Goal: Task Accomplishment & Management: Complete application form

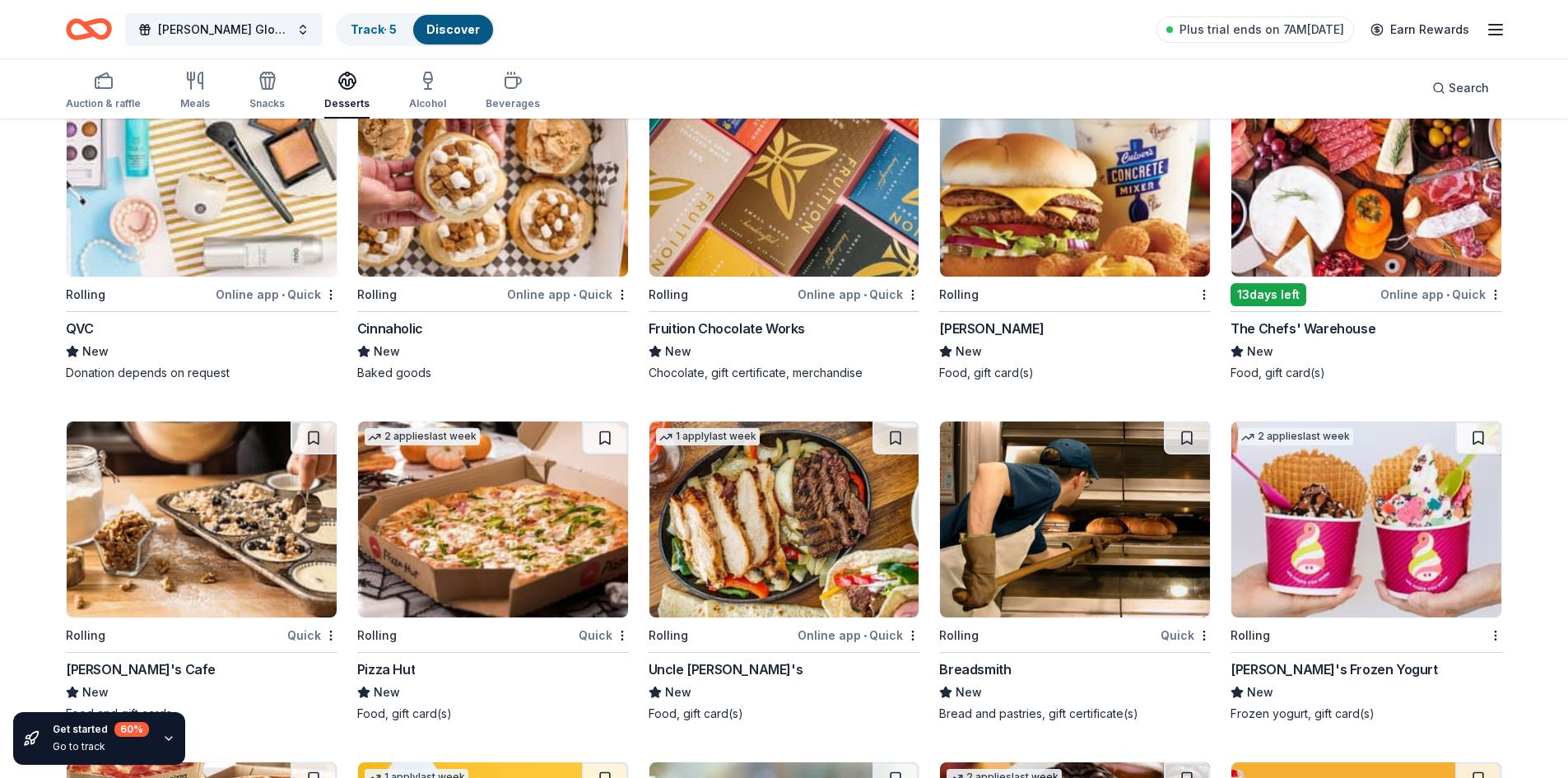
scroll to position [1894, 0]
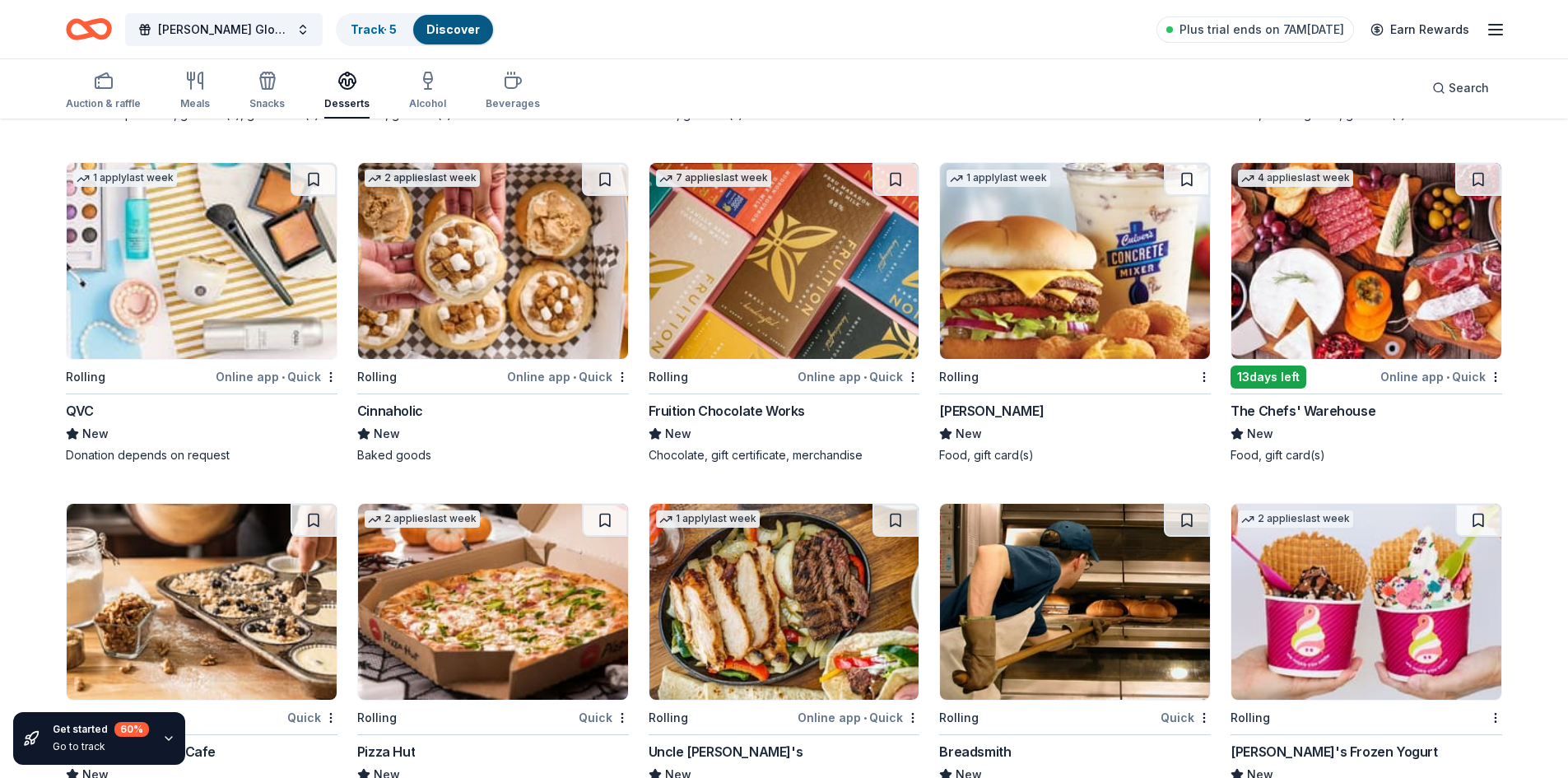
click at [121, 222] on img at bounding box center [201, 261] width 270 height 196
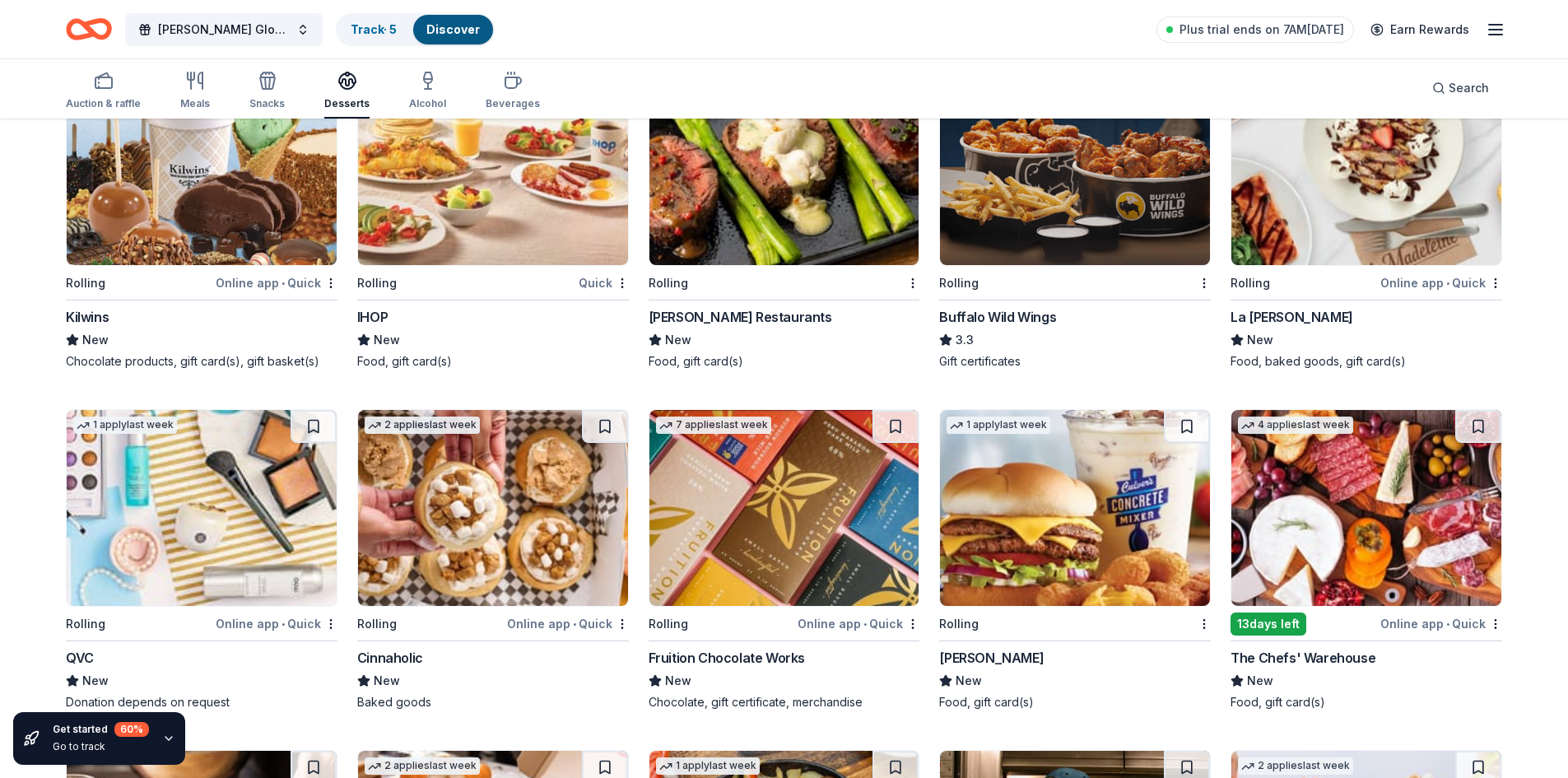
scroll to position [1565, 0]
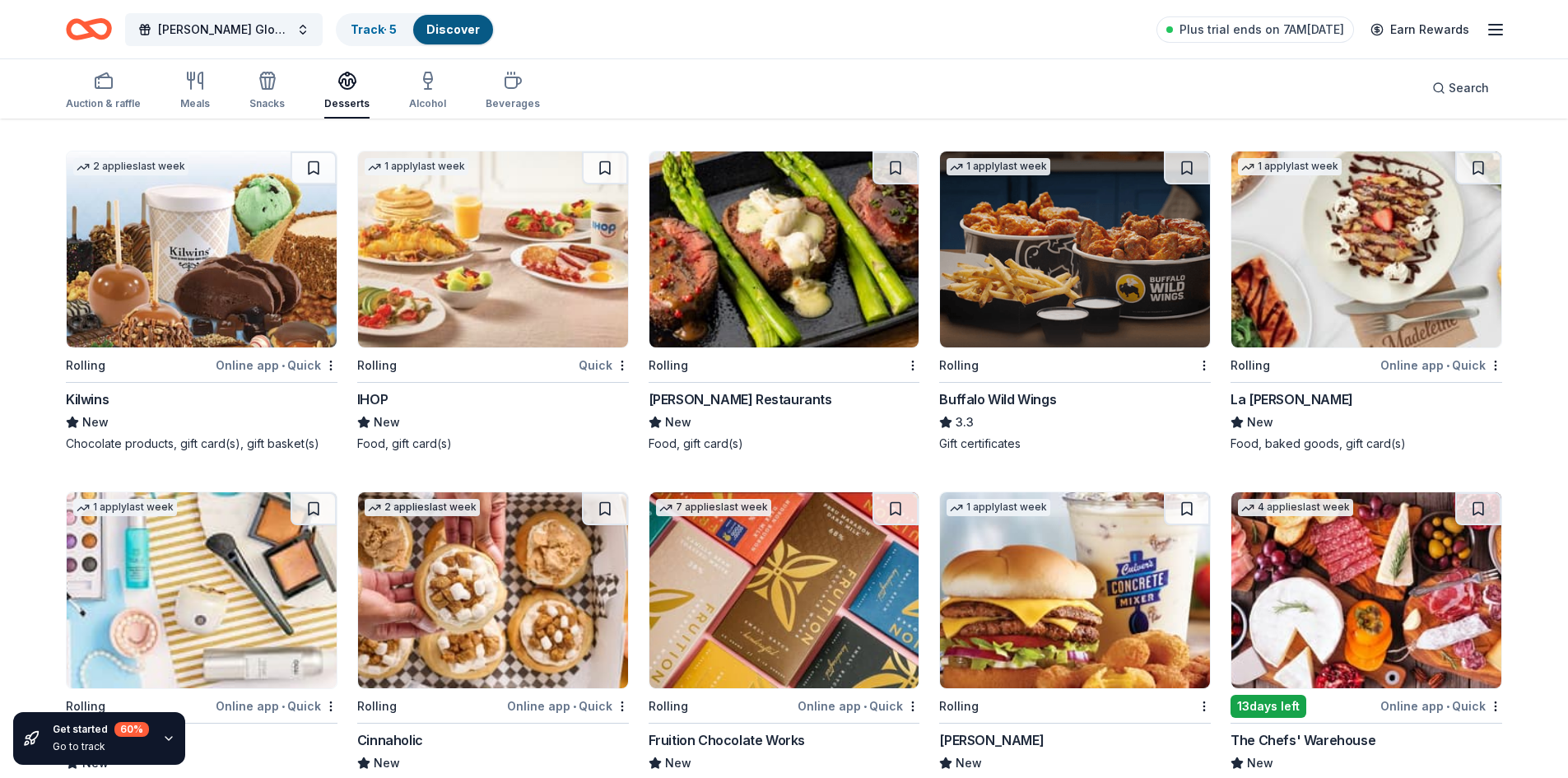
click at [720, 288] on img at bounding box center [784, 249] width 270 height 196
click at [1427, 258] on img at bounding box center [1366, 249] width 270 height 196
click at [194, 80] on icon "button" at bounding box center [195, 81] width 20 height 20
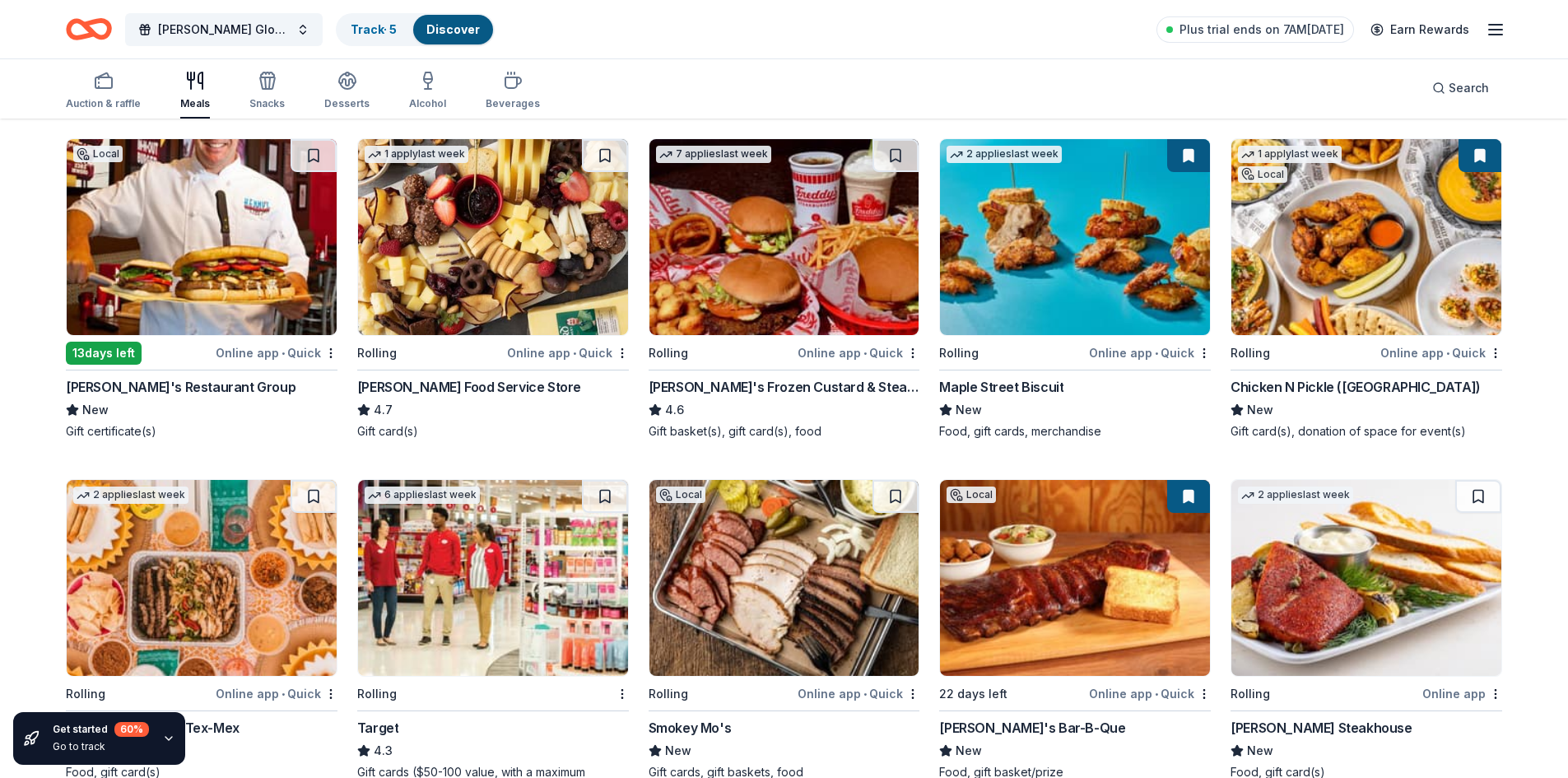
scroll to position [247, 0]
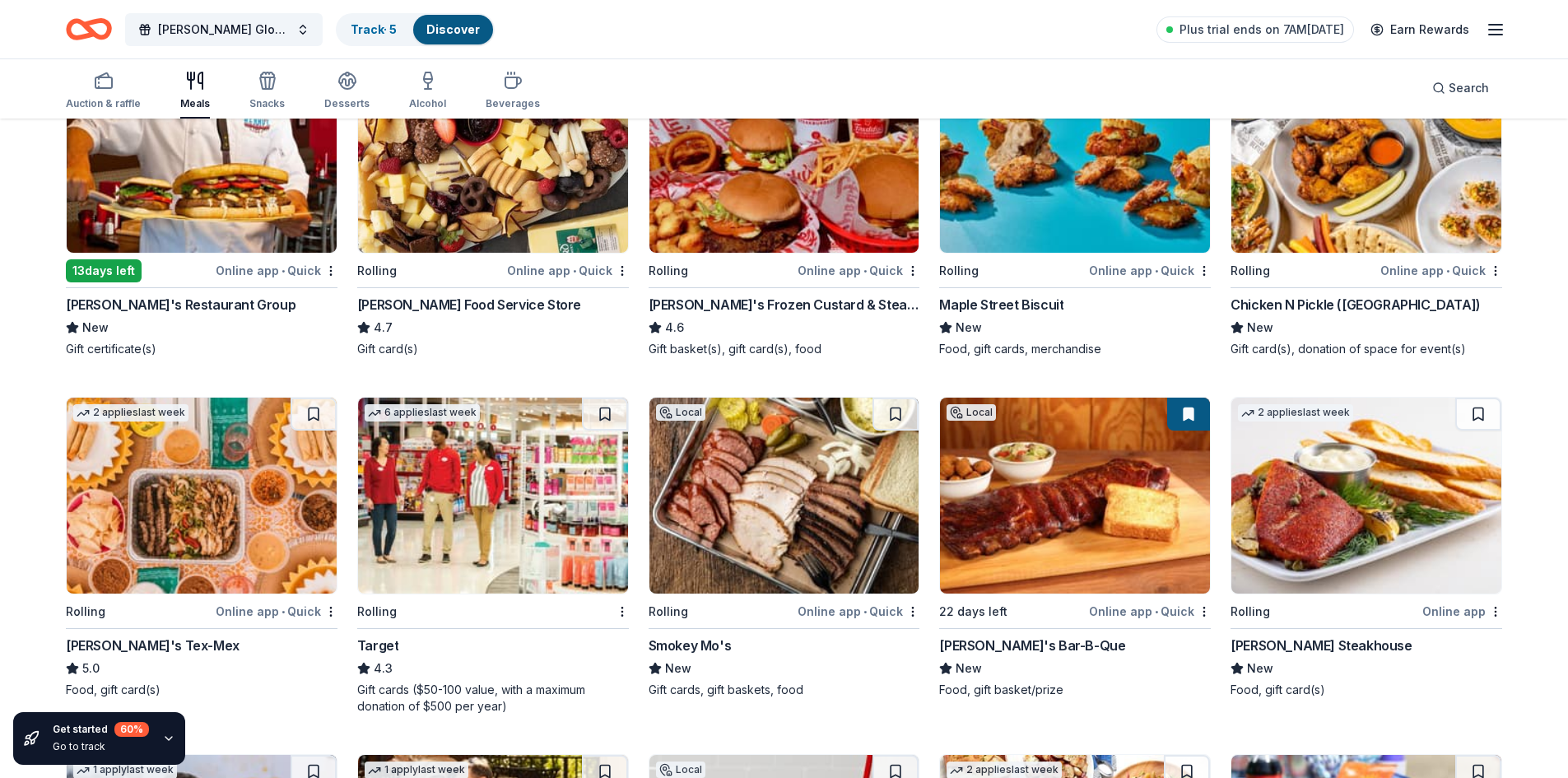
click at [1277, 205] on img at bounding box center [1366, 154] width 270 height 196
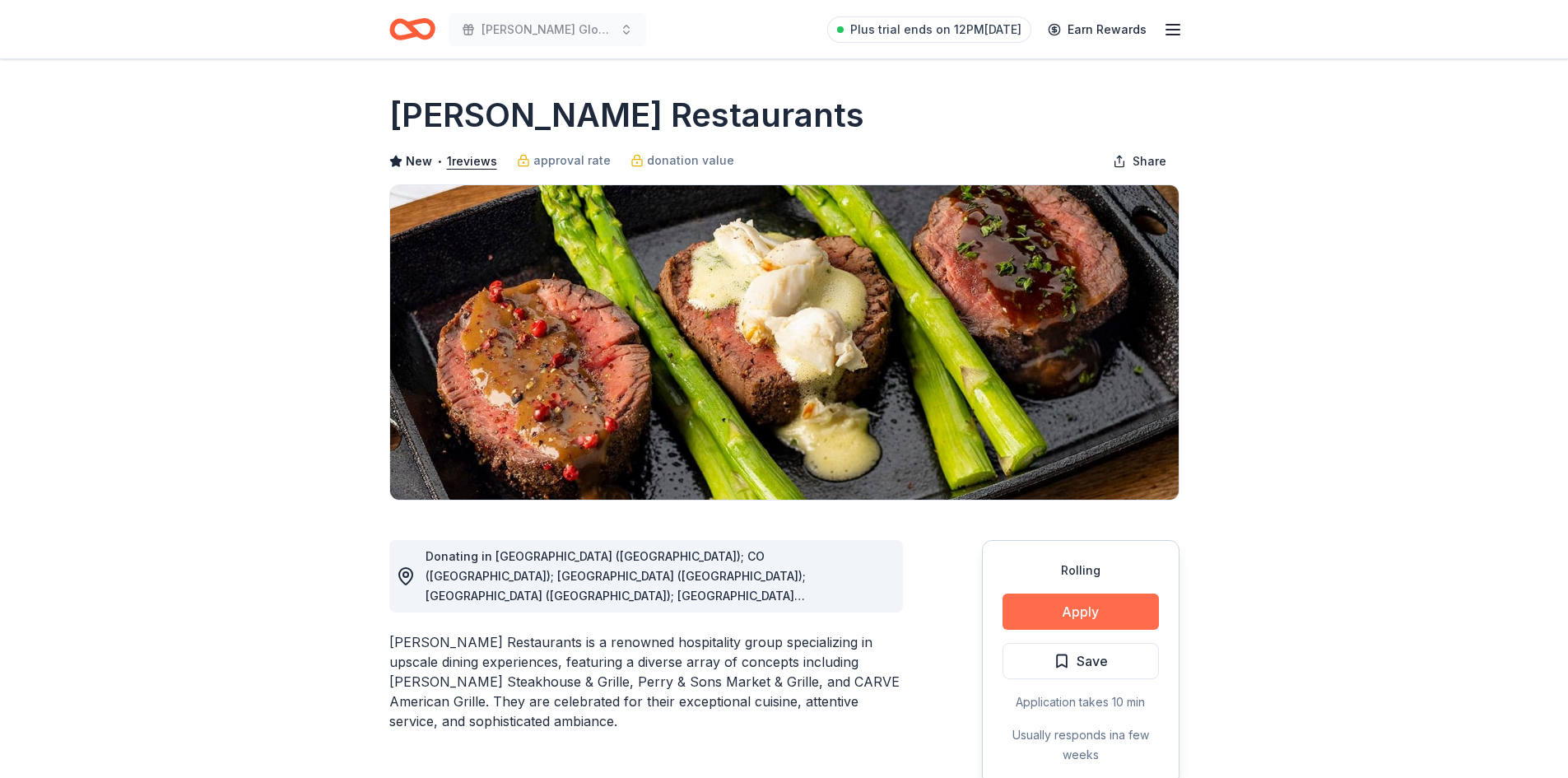
click at [1099, 610] on button "Apply" at bounding box center [1081, 611] width 156 height 36
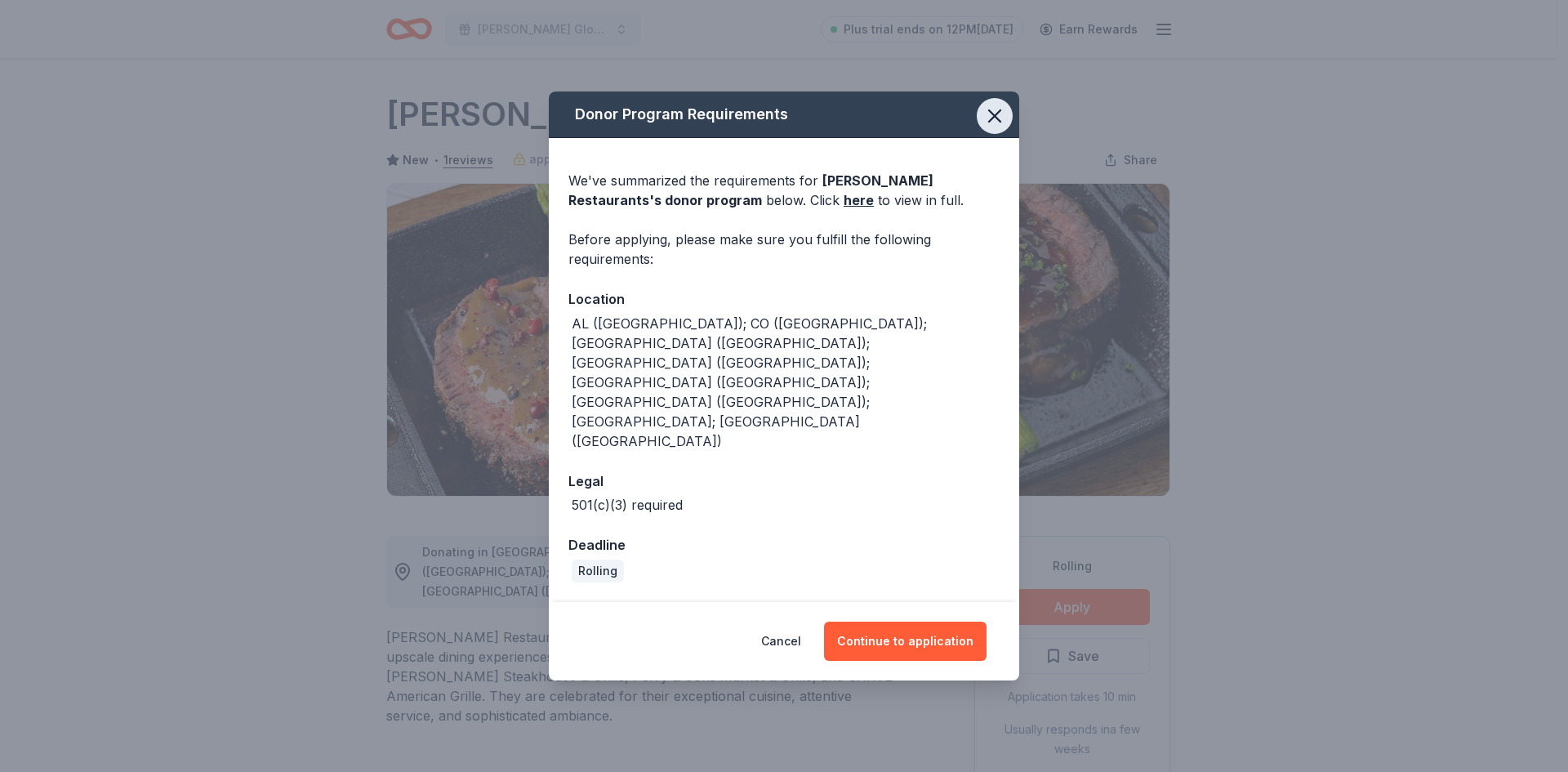
click at [989, 127] on icon "button" at bounding box center [995, 116] width 23 height 23
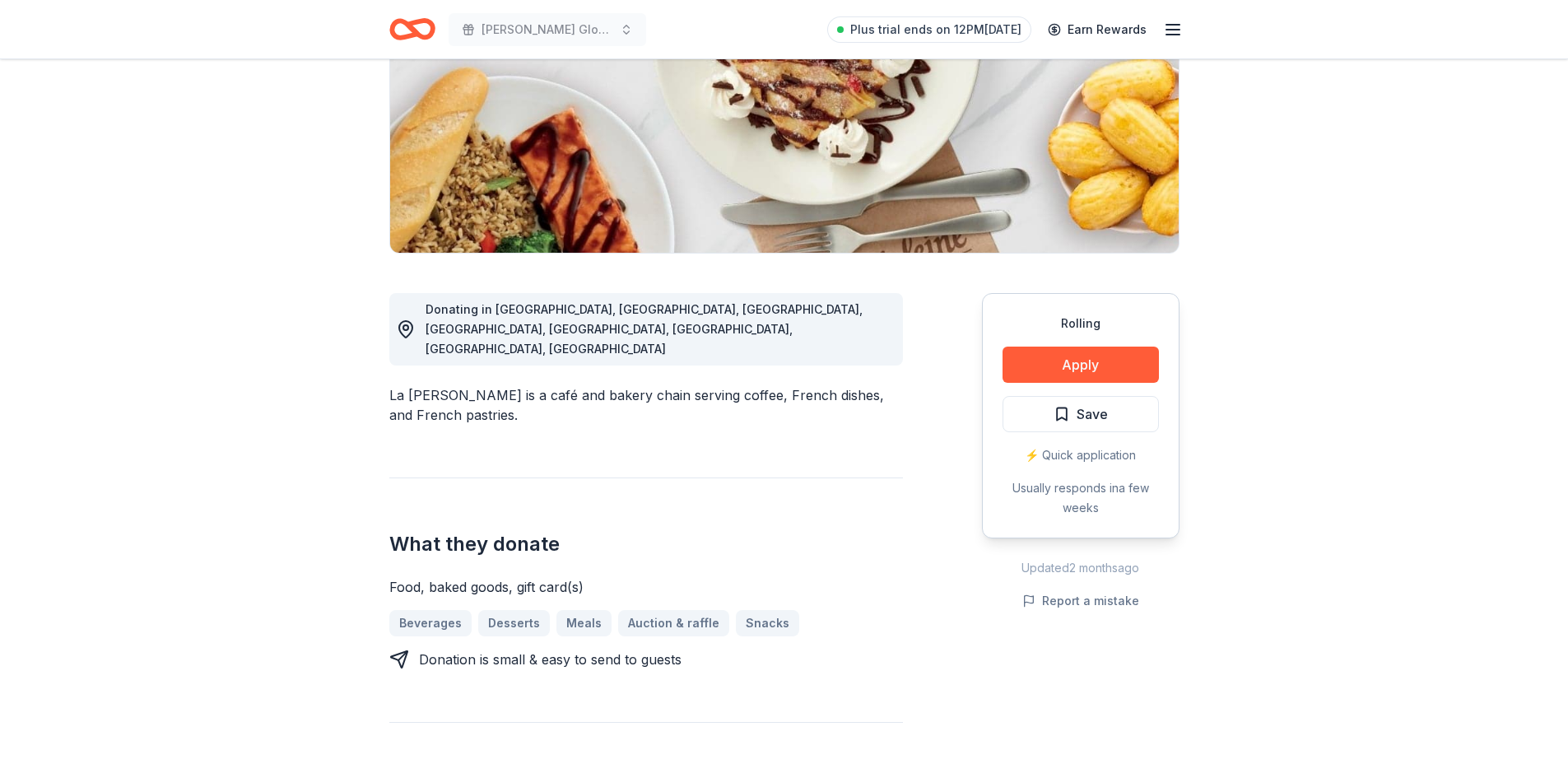
scroll to position [164, 0]
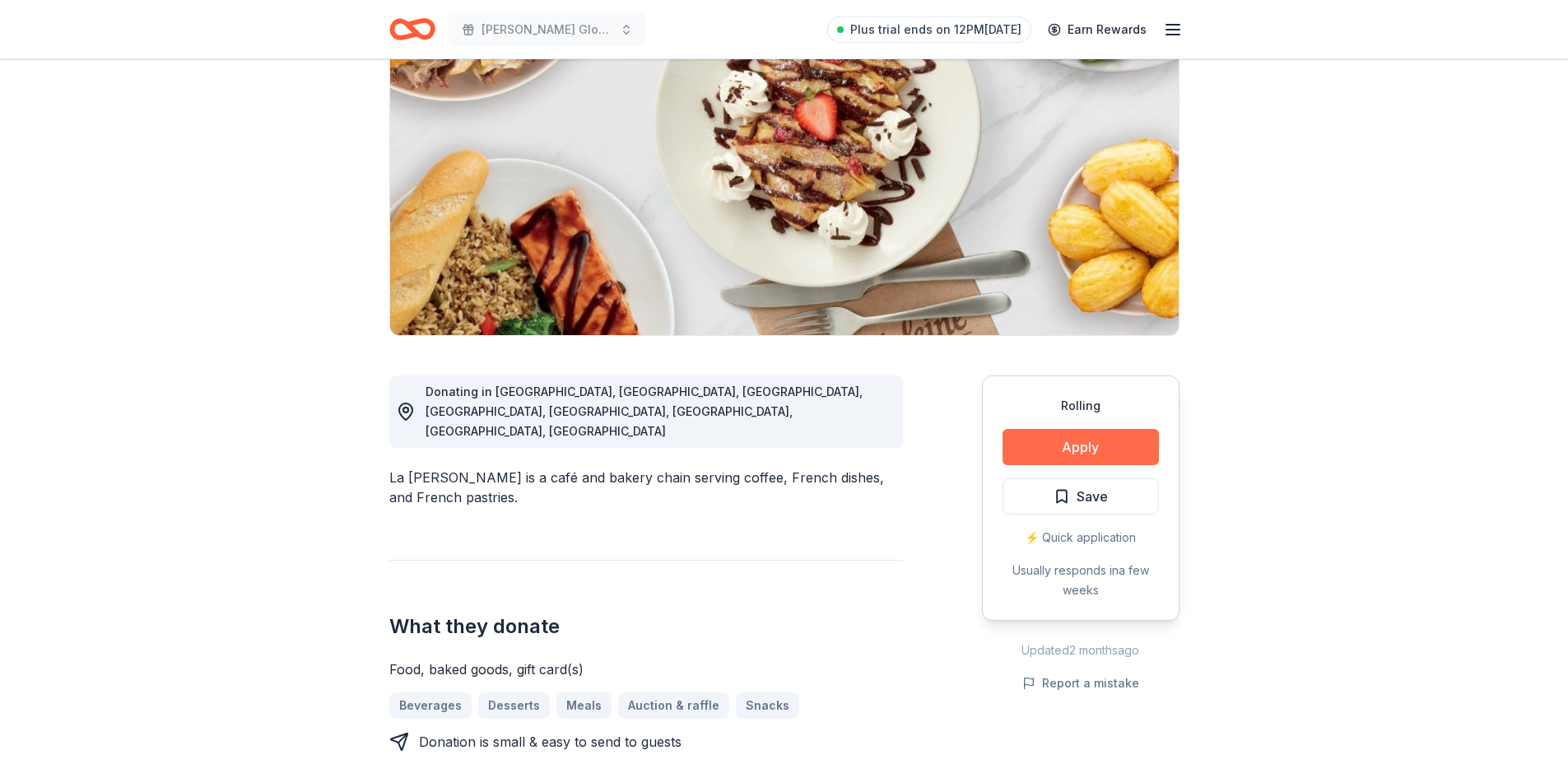
click at [1100, 433] on button "Apply" at bounding box center [1081, 447] width 156 height 36
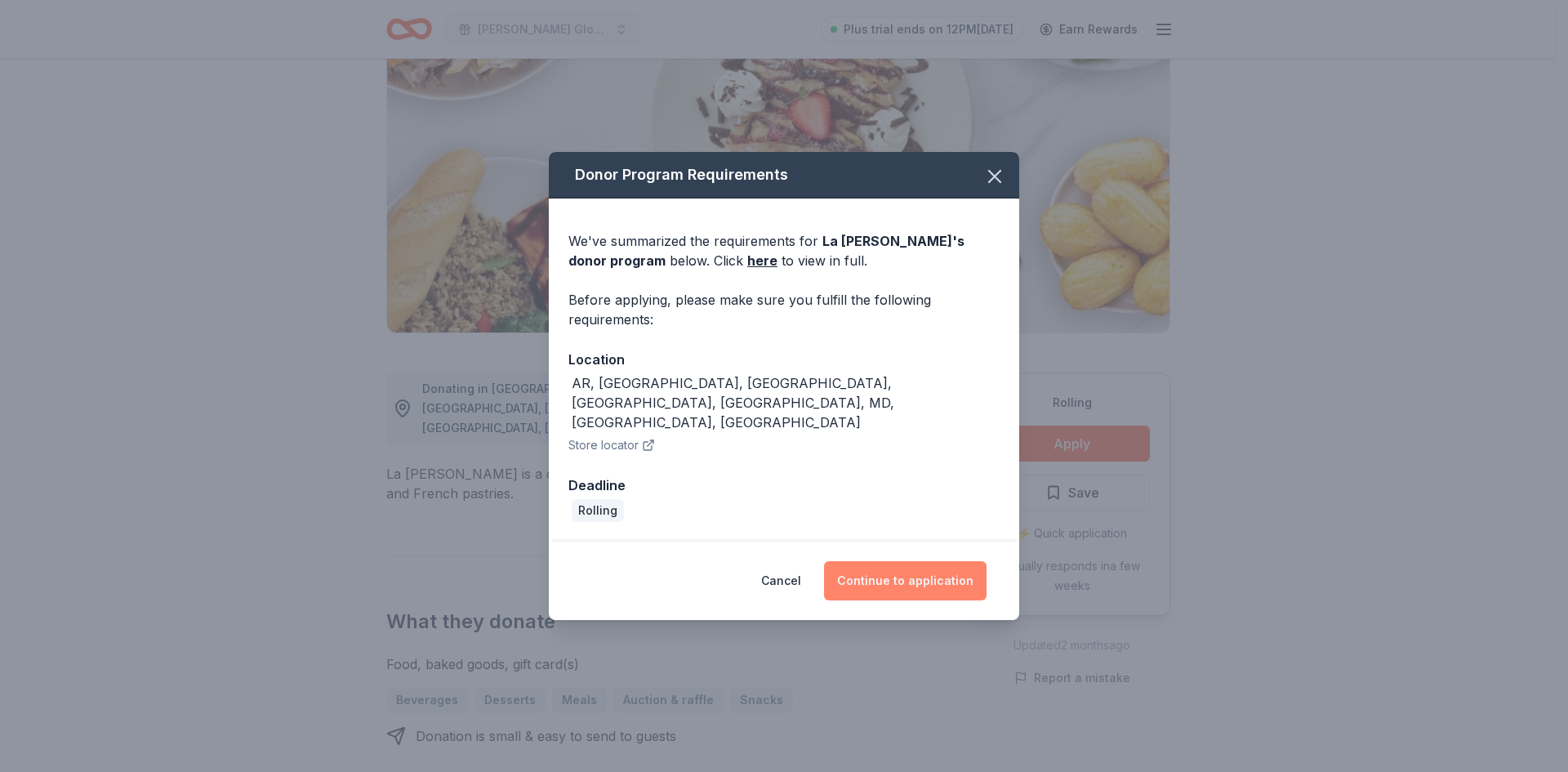
click at [876, 561] on button "Continue to application" at bounding box center [906, 581] width 163 height 39
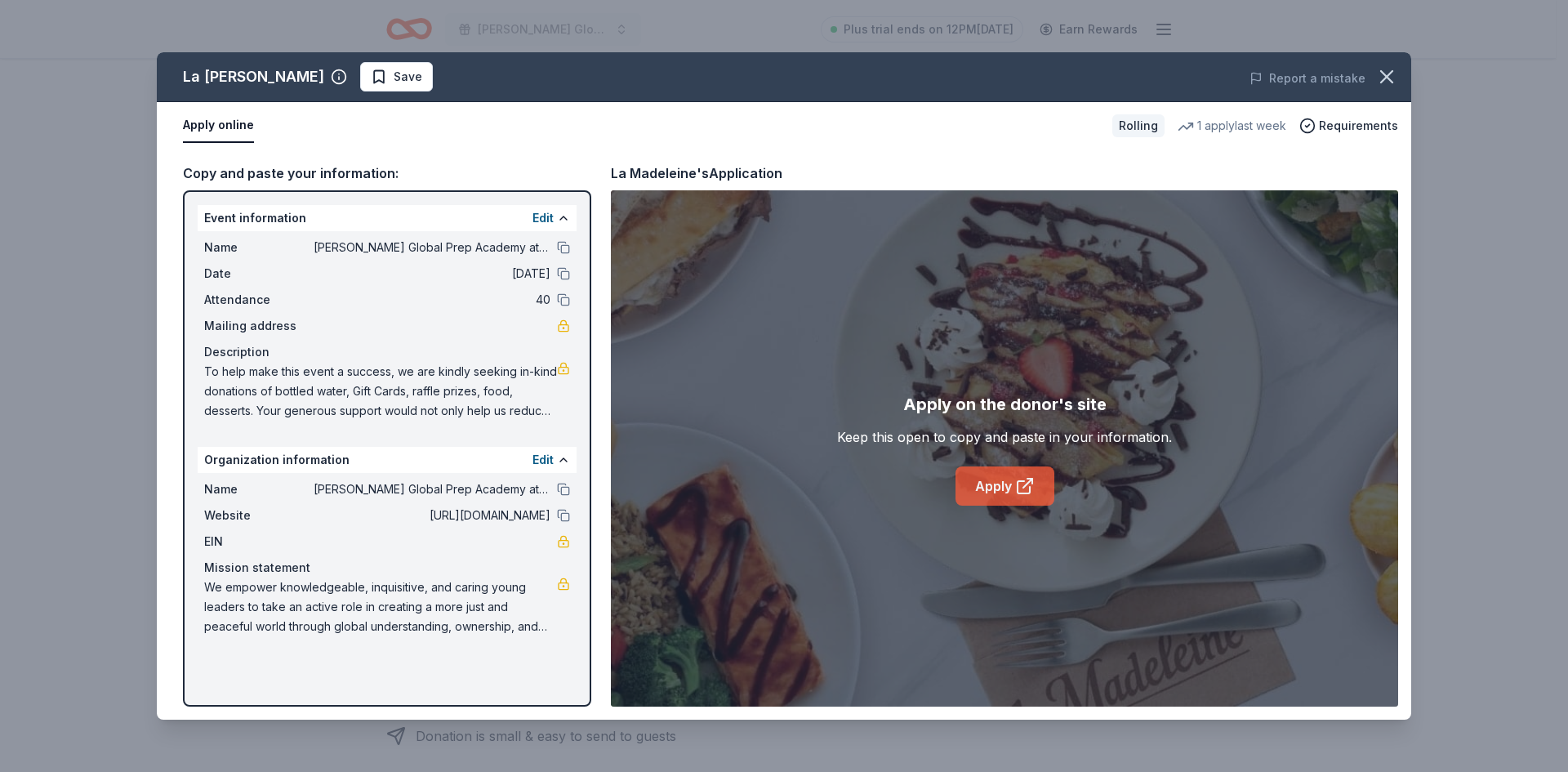
click at [976, 477] on link "Apply" at bounding box center [1004, 486] width 99 height 39
click at [1377, 71] on icon "button" at bounding box center [1387, 77] width 23 height 23
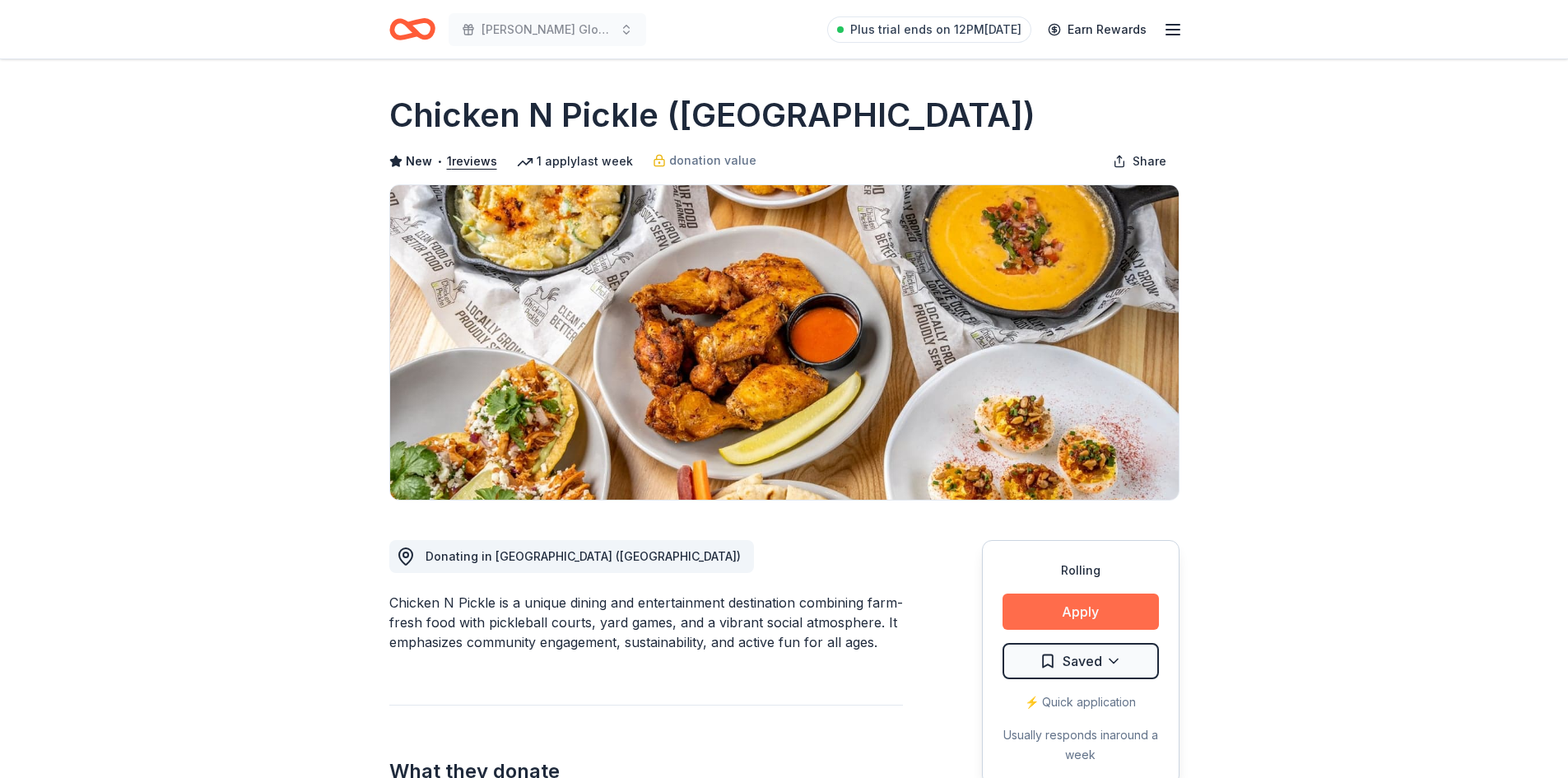
click at [1034, 609] on button "Apply" at bounding box center [1081, 611] width 156 height 36
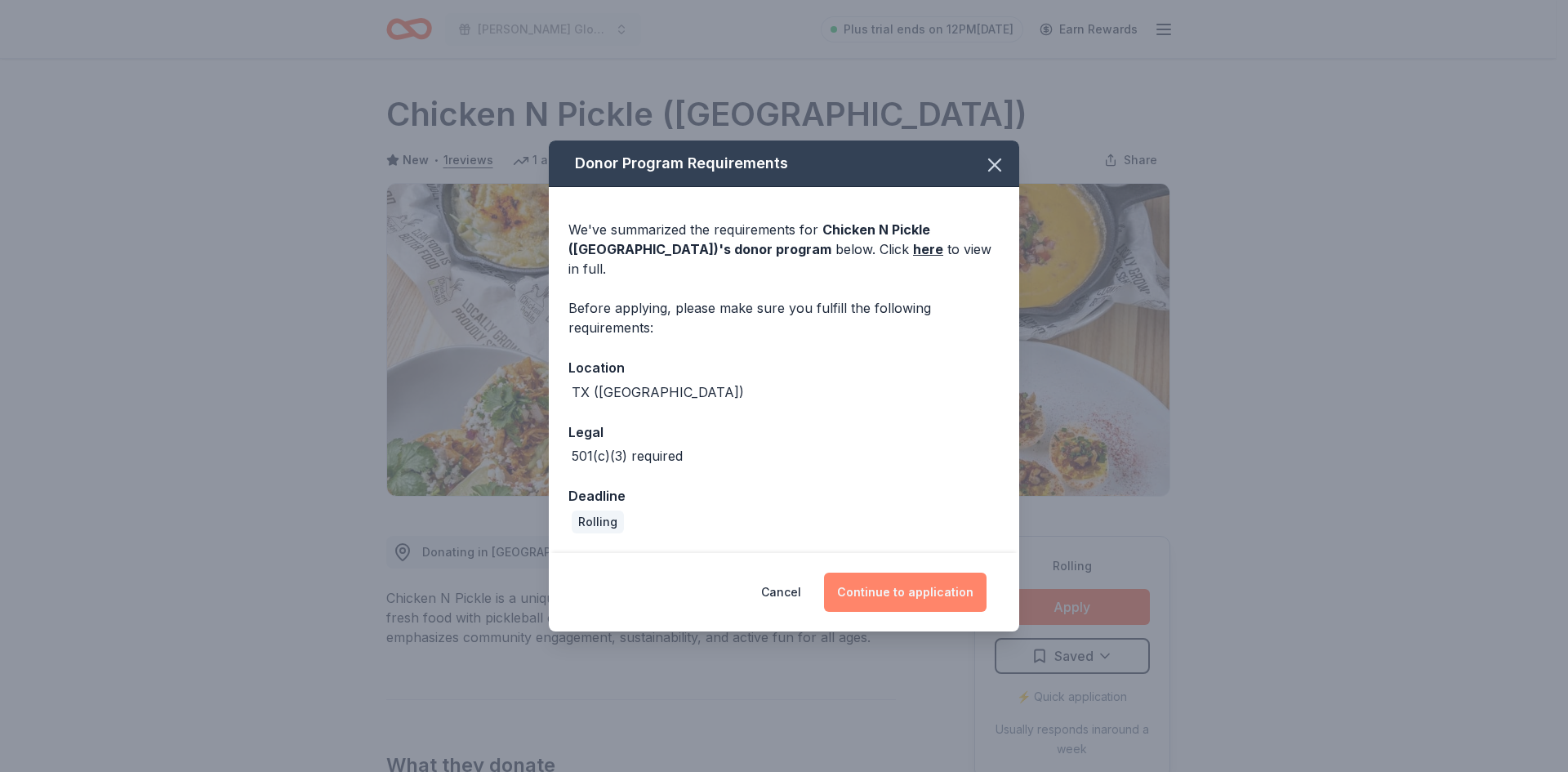
click at [881, 573] on button "Continue to application" at bounding box center [906, 592] width 163 height 39
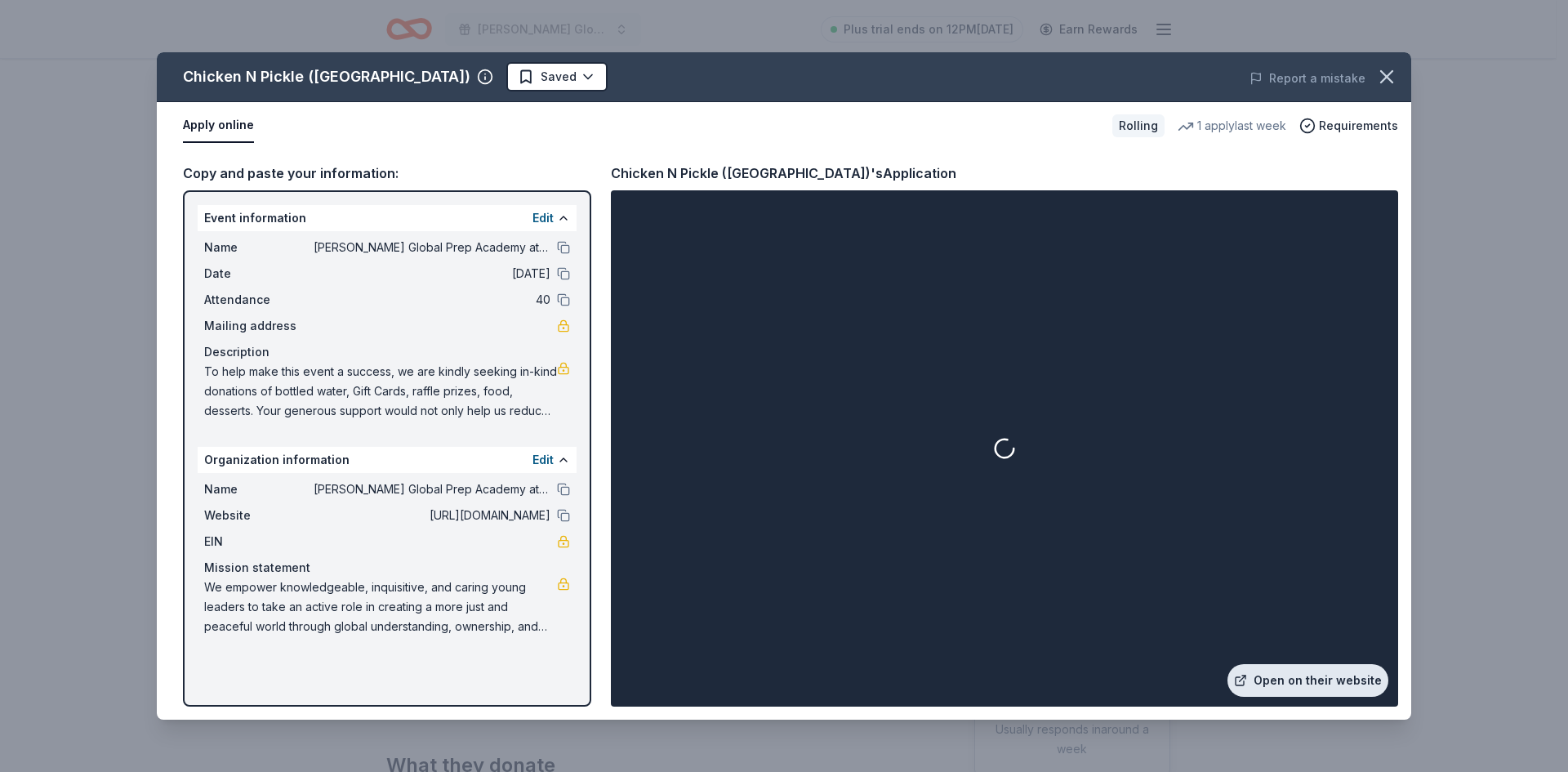
click at [1272, 686] on link "Open on their website" at bounding box center [1308, 680] width 161 height 33
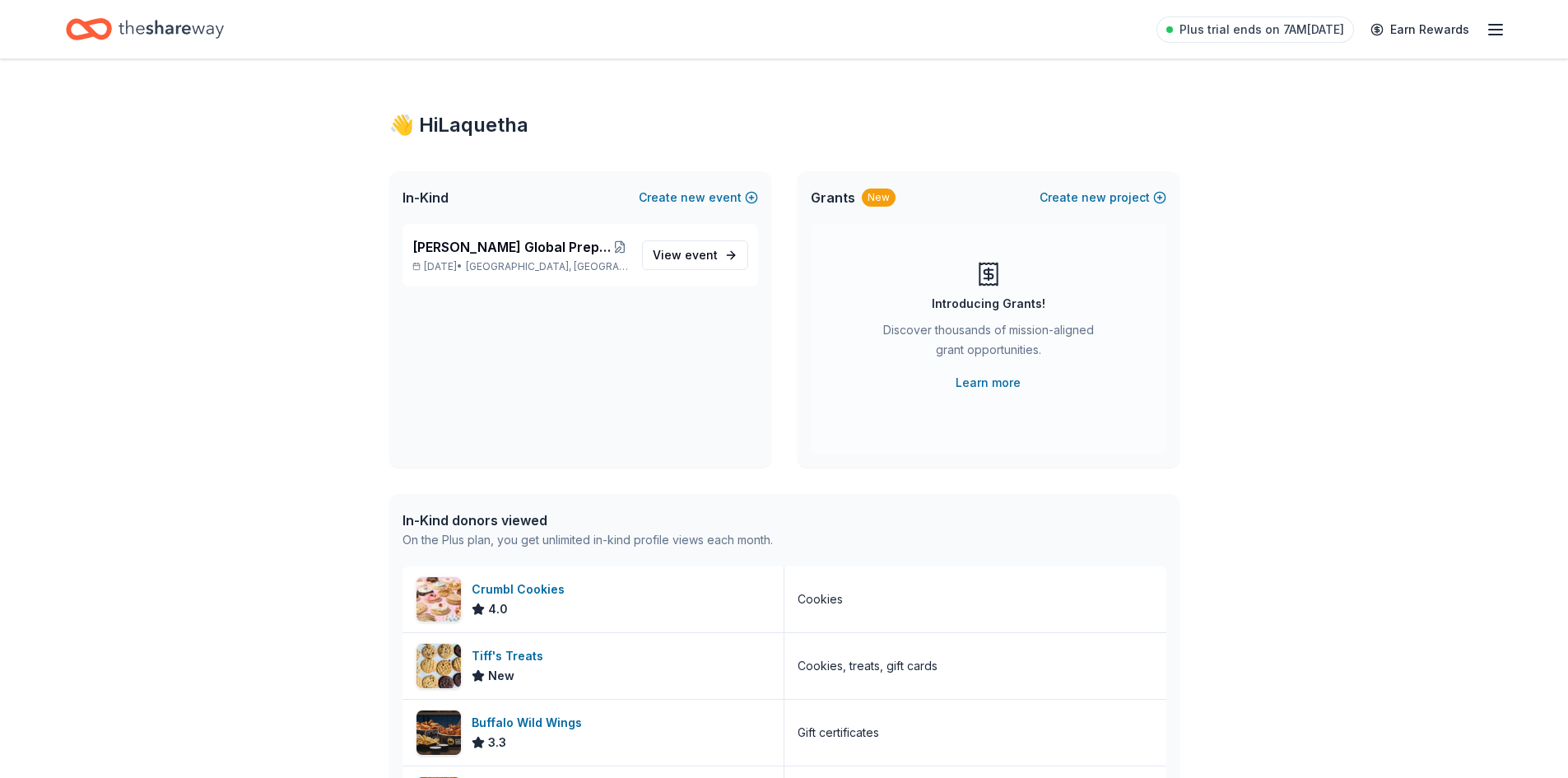
scroll to position [329, 0]
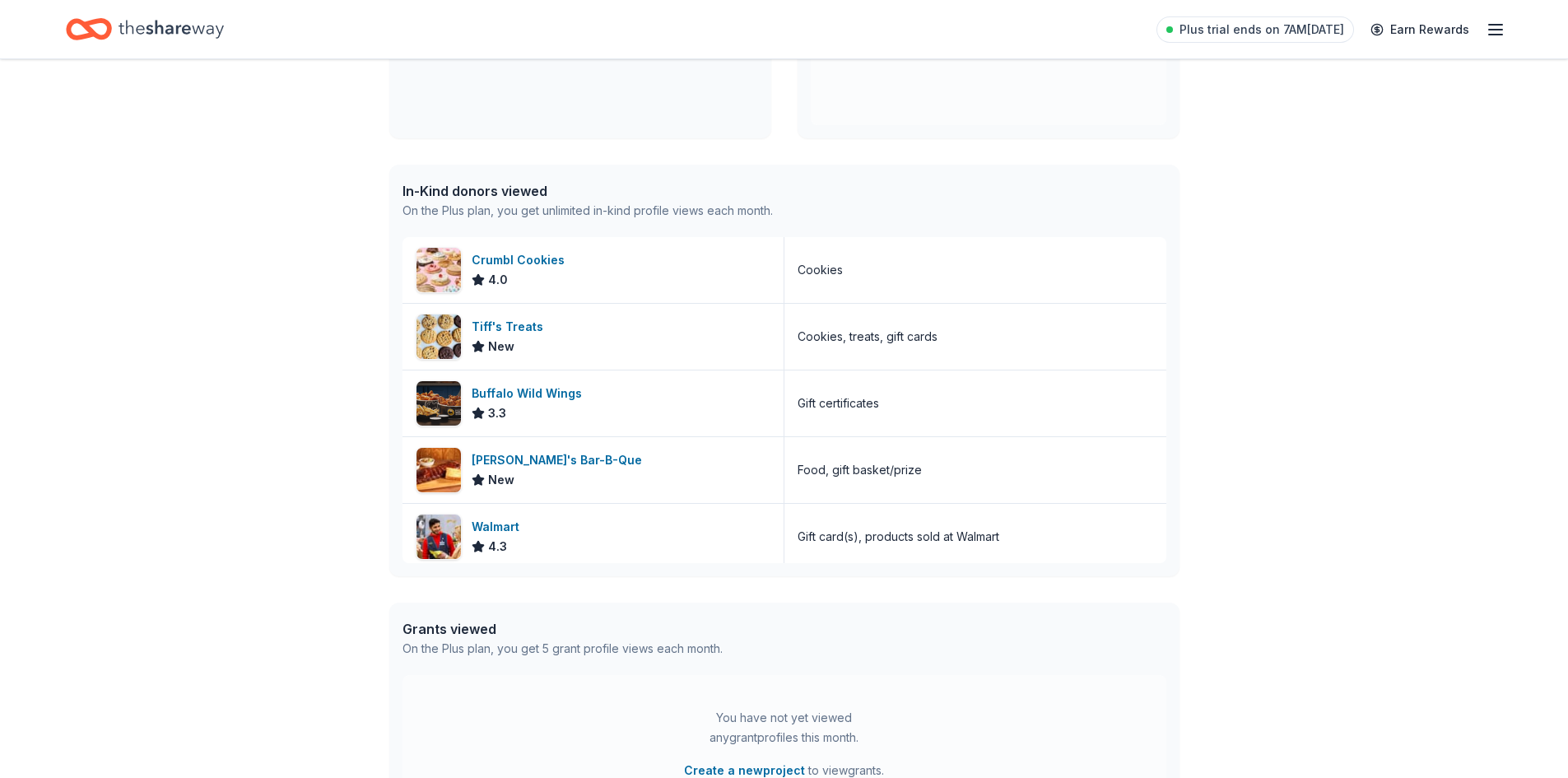
click at [171, 24] on icon "Home" at bounding box center [171, 30] width 105 height 34
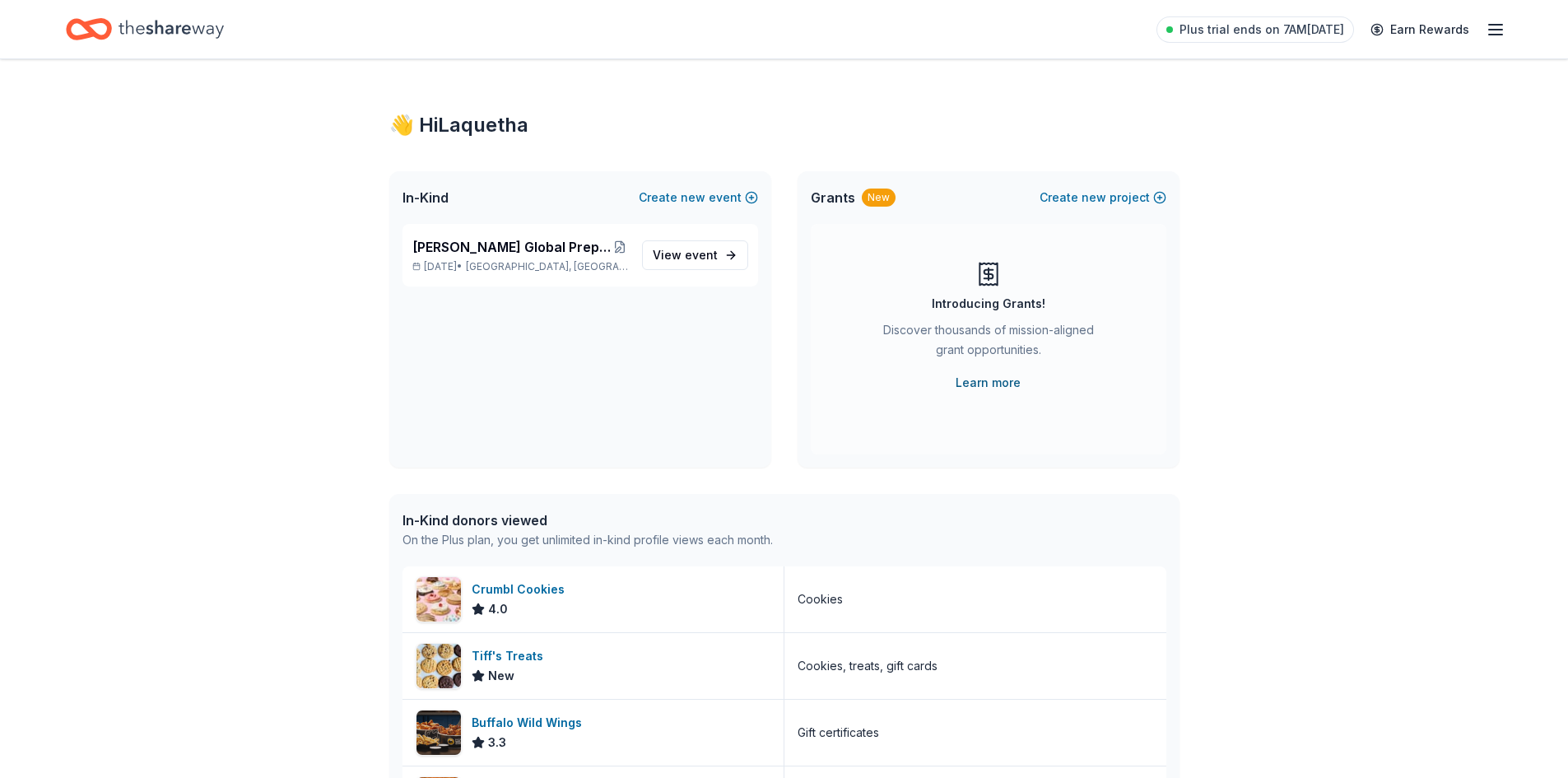
click at [1002, 379] on link "Learn more" at bounding box center [988, 383] width 65 height 20
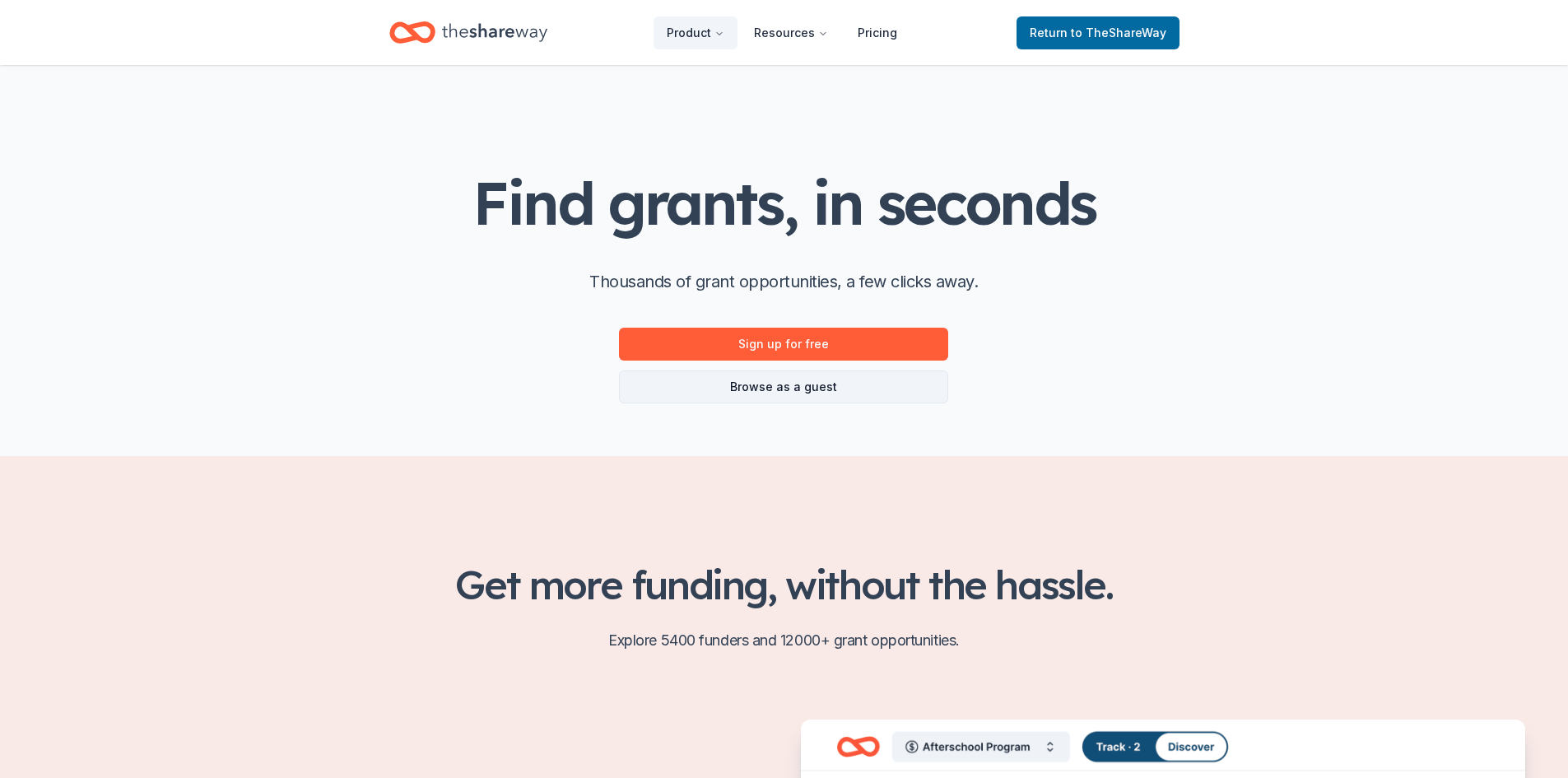
click at [834, 378] on link "Browse as a guest" at bounding box center [784, 387] width 329 height 33
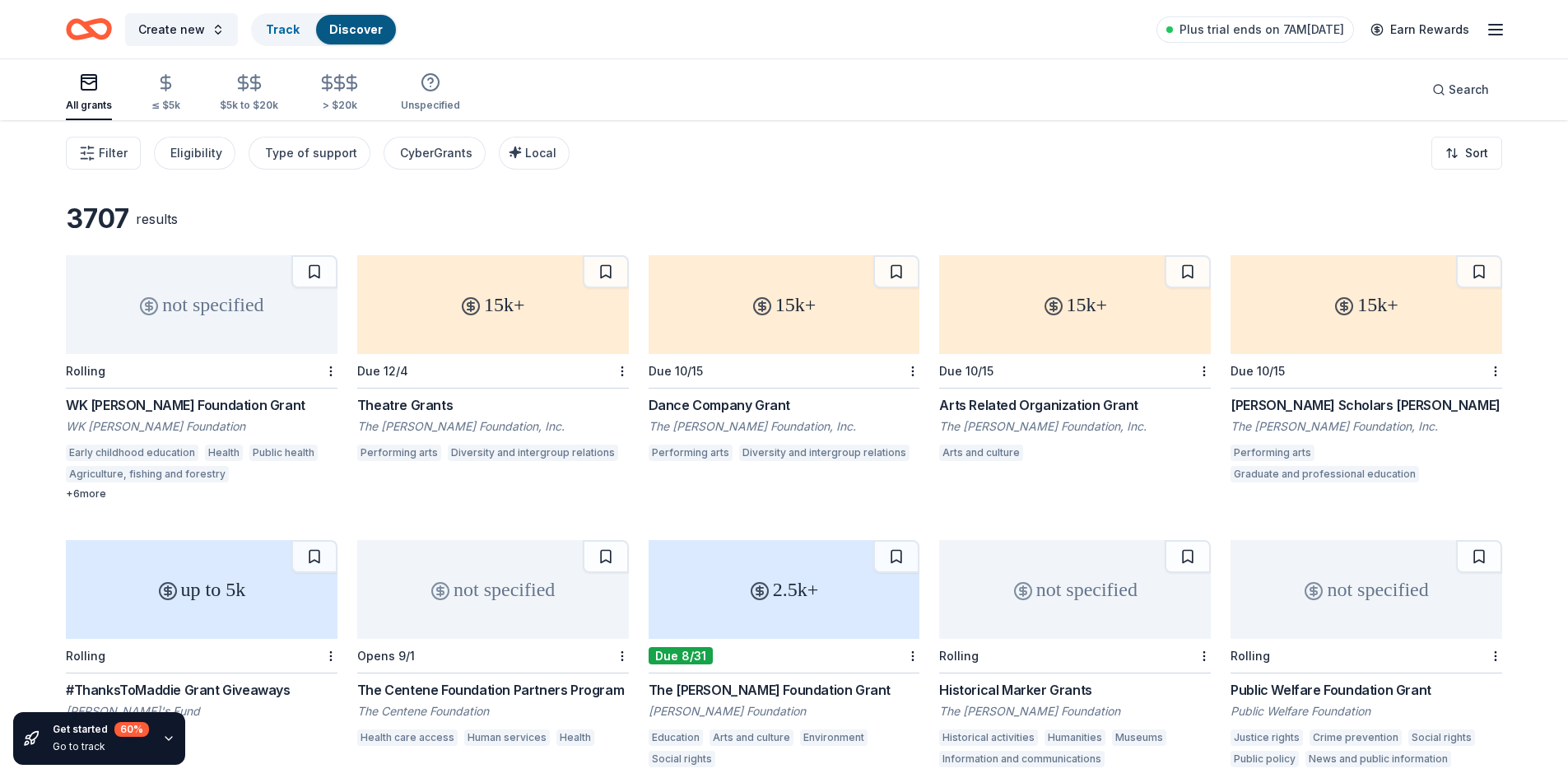
click at [87, 494] on div "+ 6 more" at bounding box center [201, 494] width 272 height 13
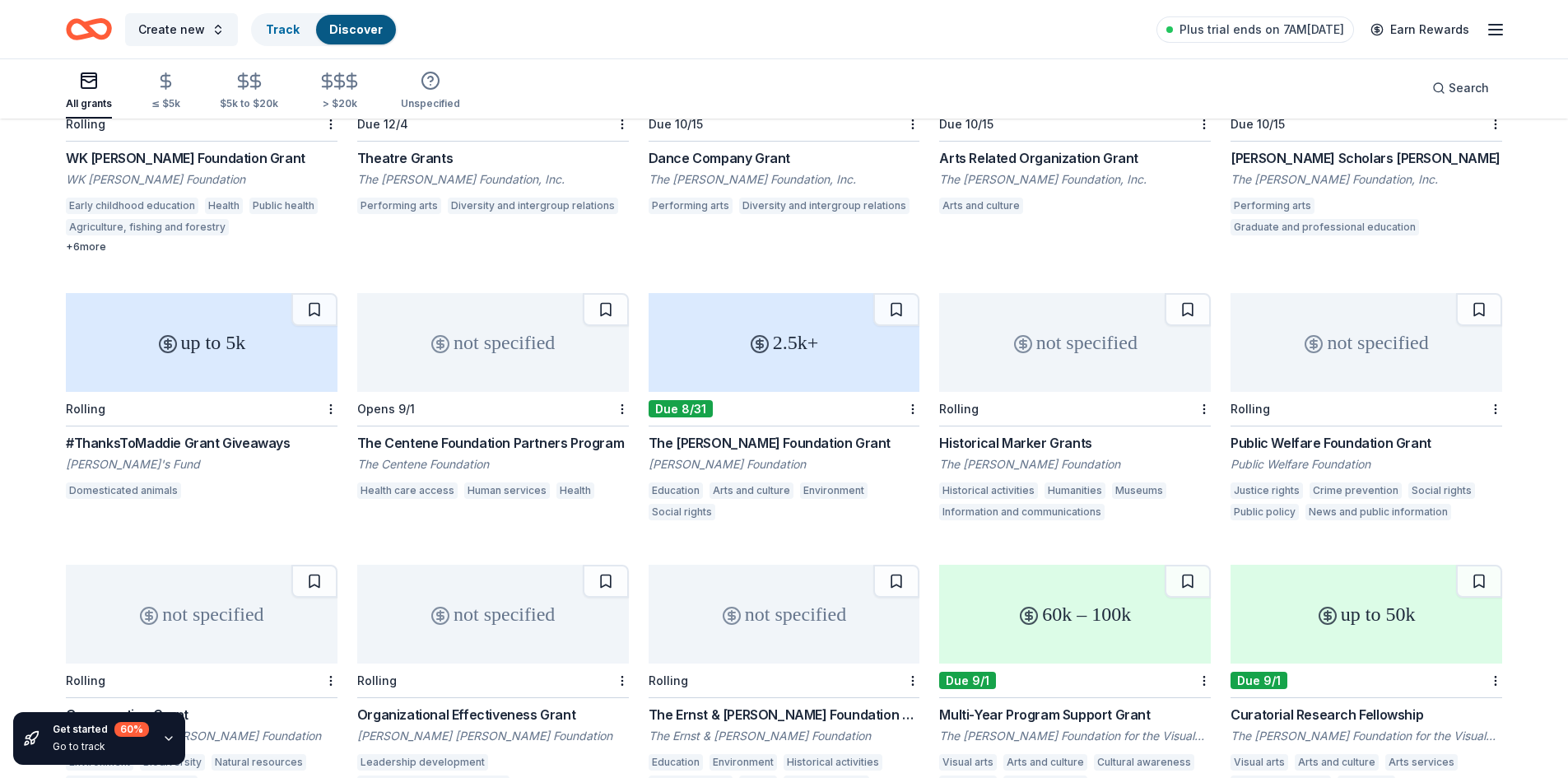
scroll to position [329, 0]
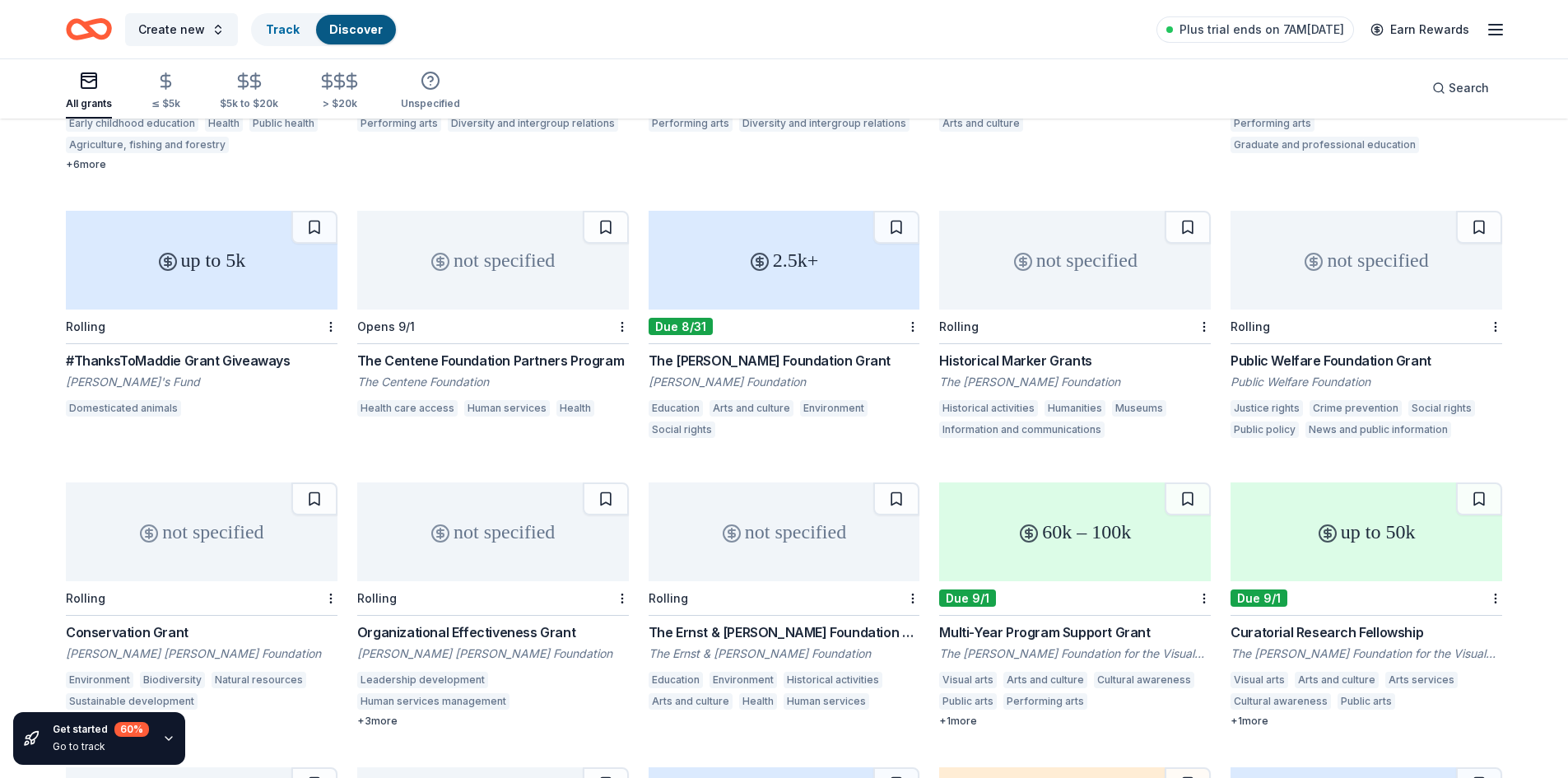
click at [851, 273] on div "2.5k+" at bounding box center [784, 260] width 272 height 99
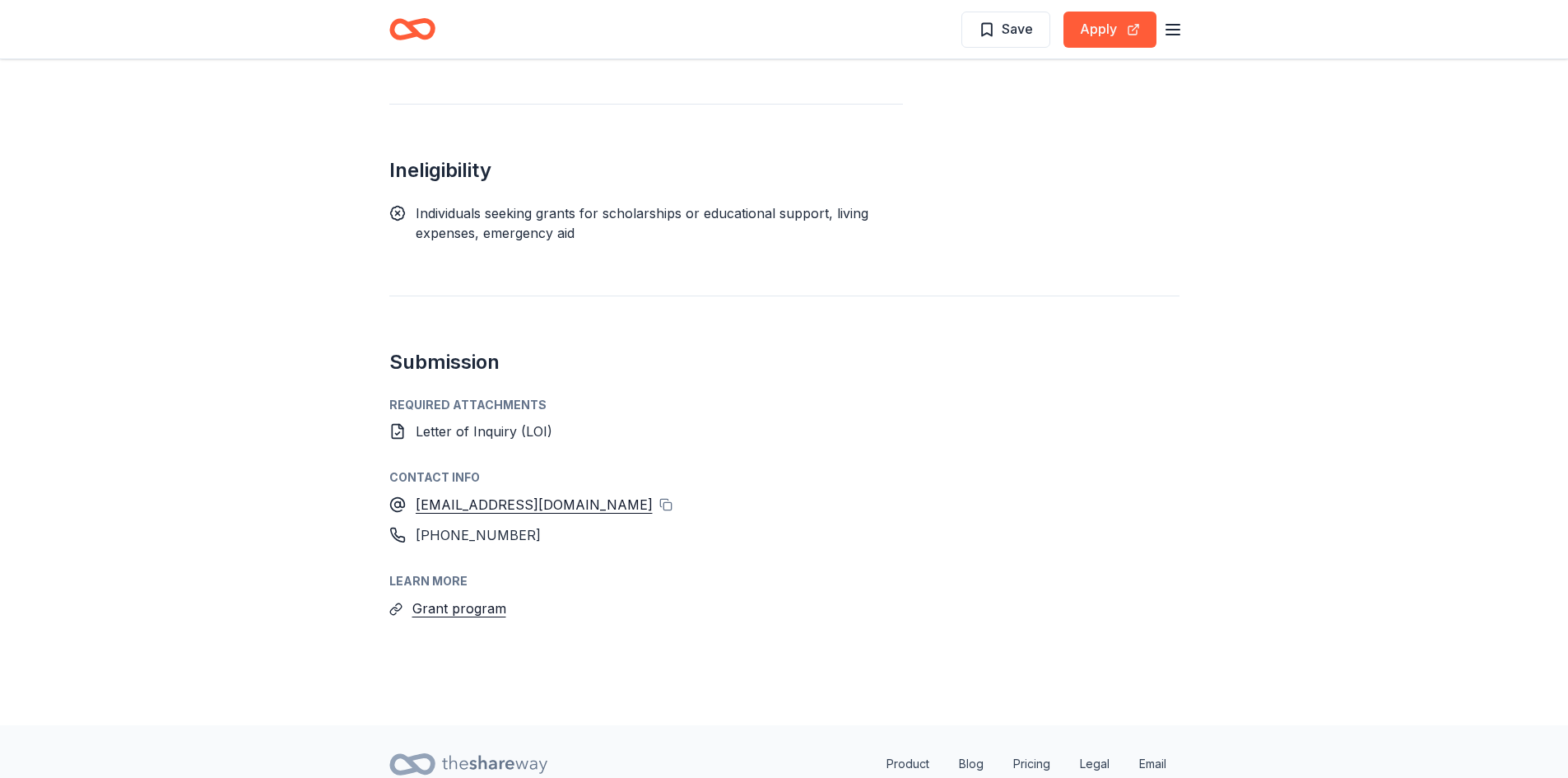
scroll to position [1966, 0]
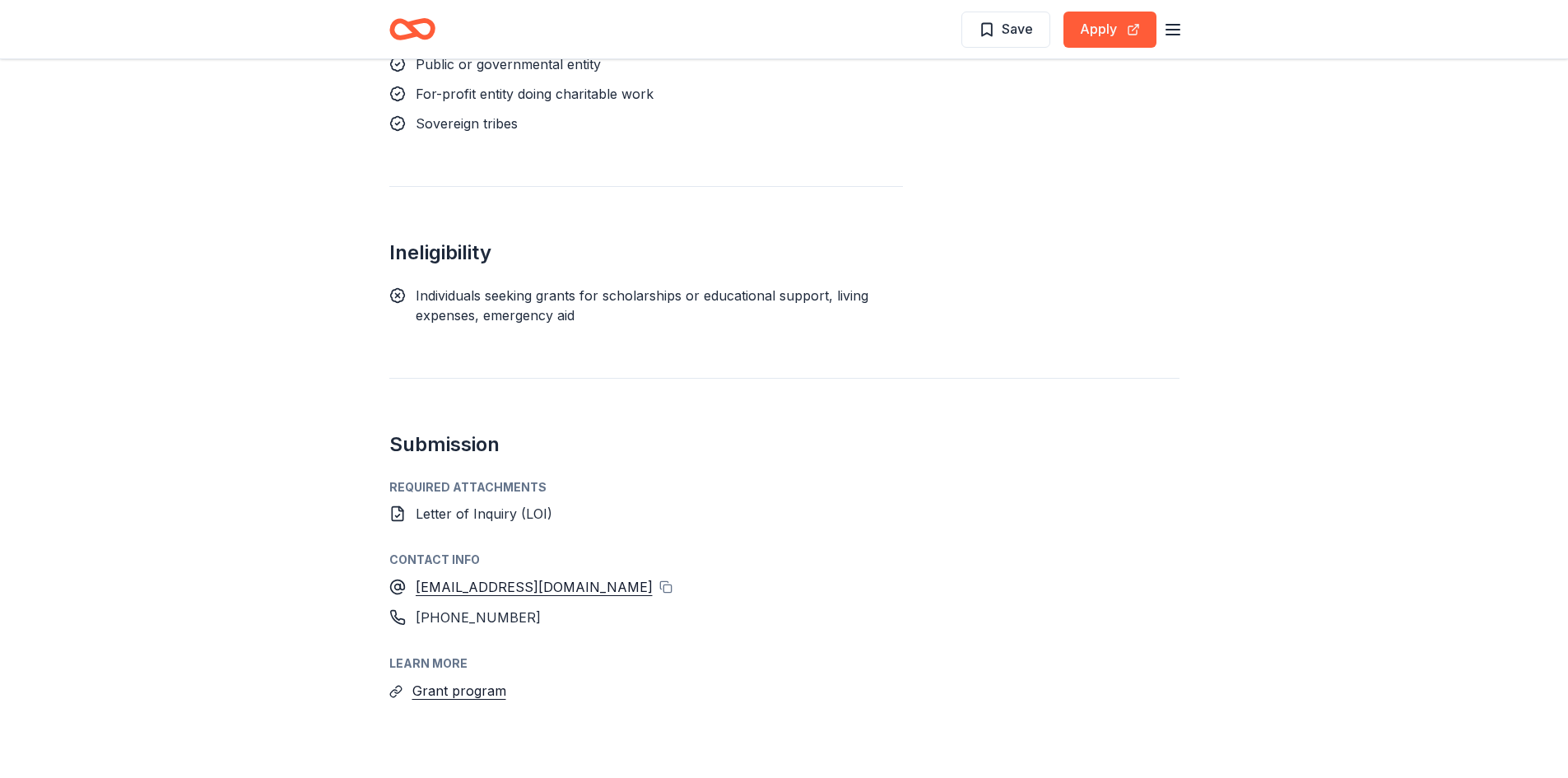
click at [392, 507] on icon at bounding box center [398, 514] width 11 height 14
drag, startPoint x: 407, startPoint y: 446, endPoint x: 492, endPoint y: 450, distance: 85.1
click at [492, 503] on div "Letter of Inquiry (LOI)" at bounding box center [784, 513] width 791 height 20
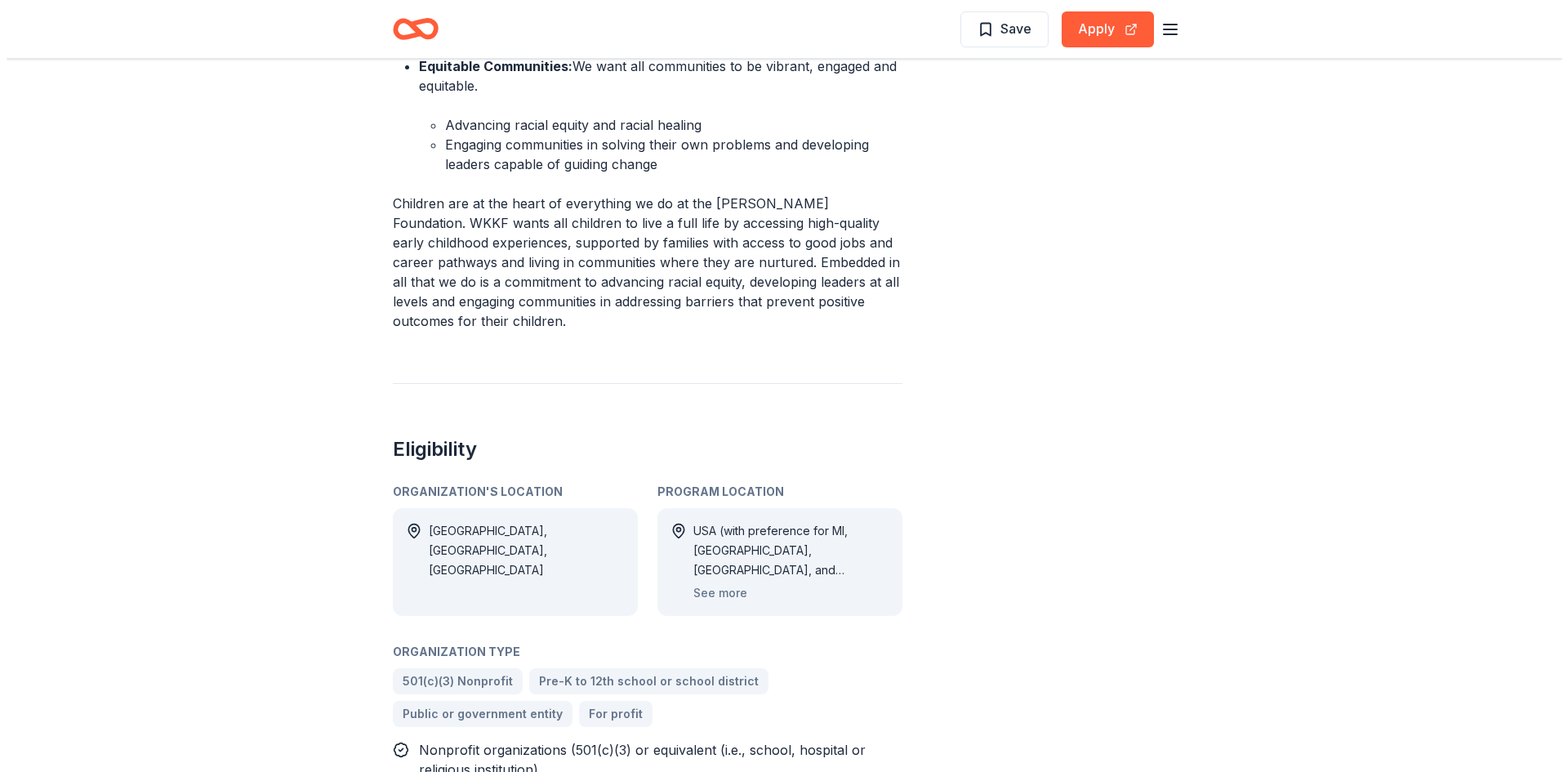
scroll to position [1134, 0]
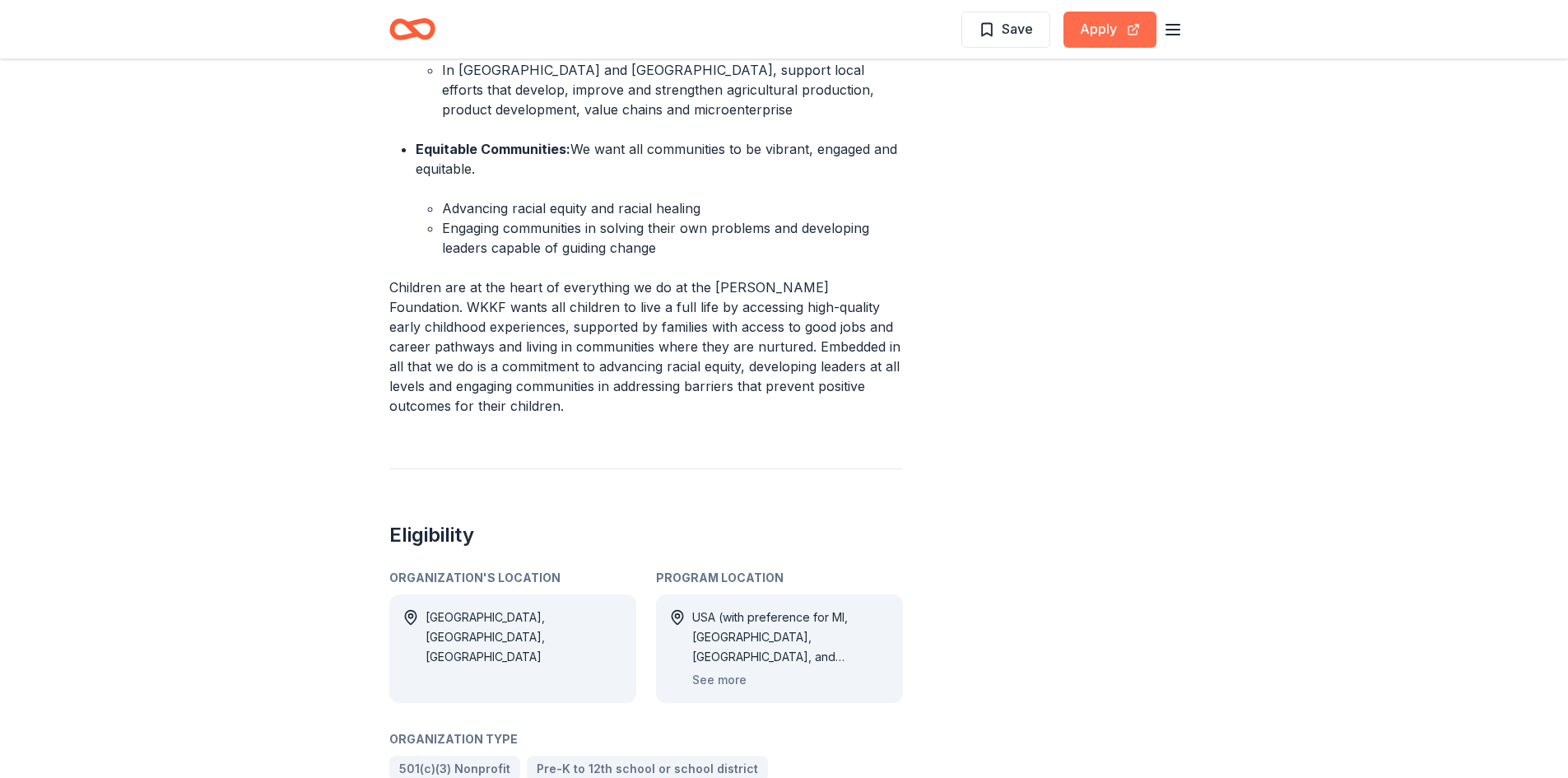
click at [1081, 30] on button "Apply" at bounding box center [1110, 30] width 93 height 36
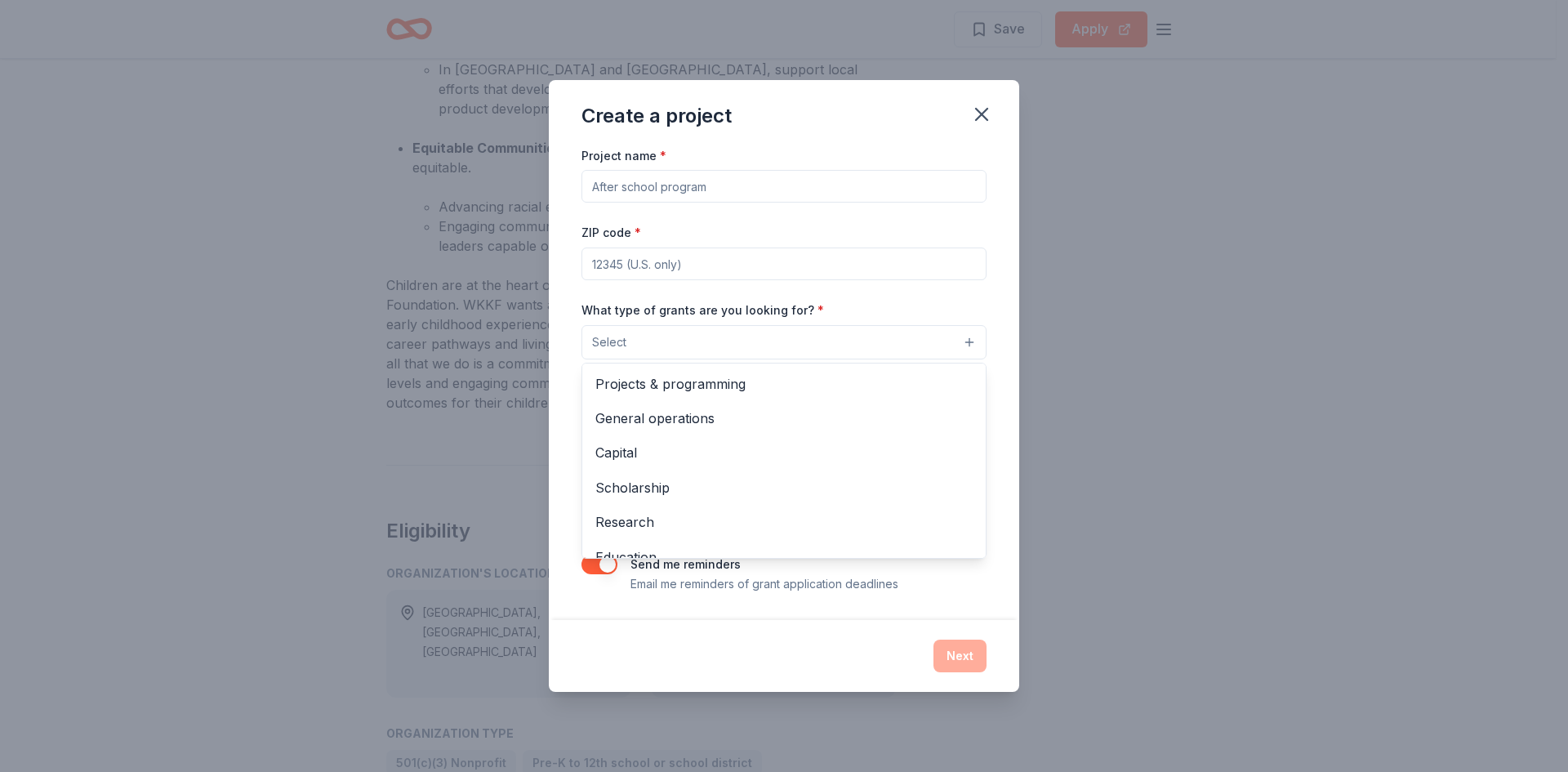
click at [933, 347] on button "Select" at bounding box center [784, 342] width 405 height 35
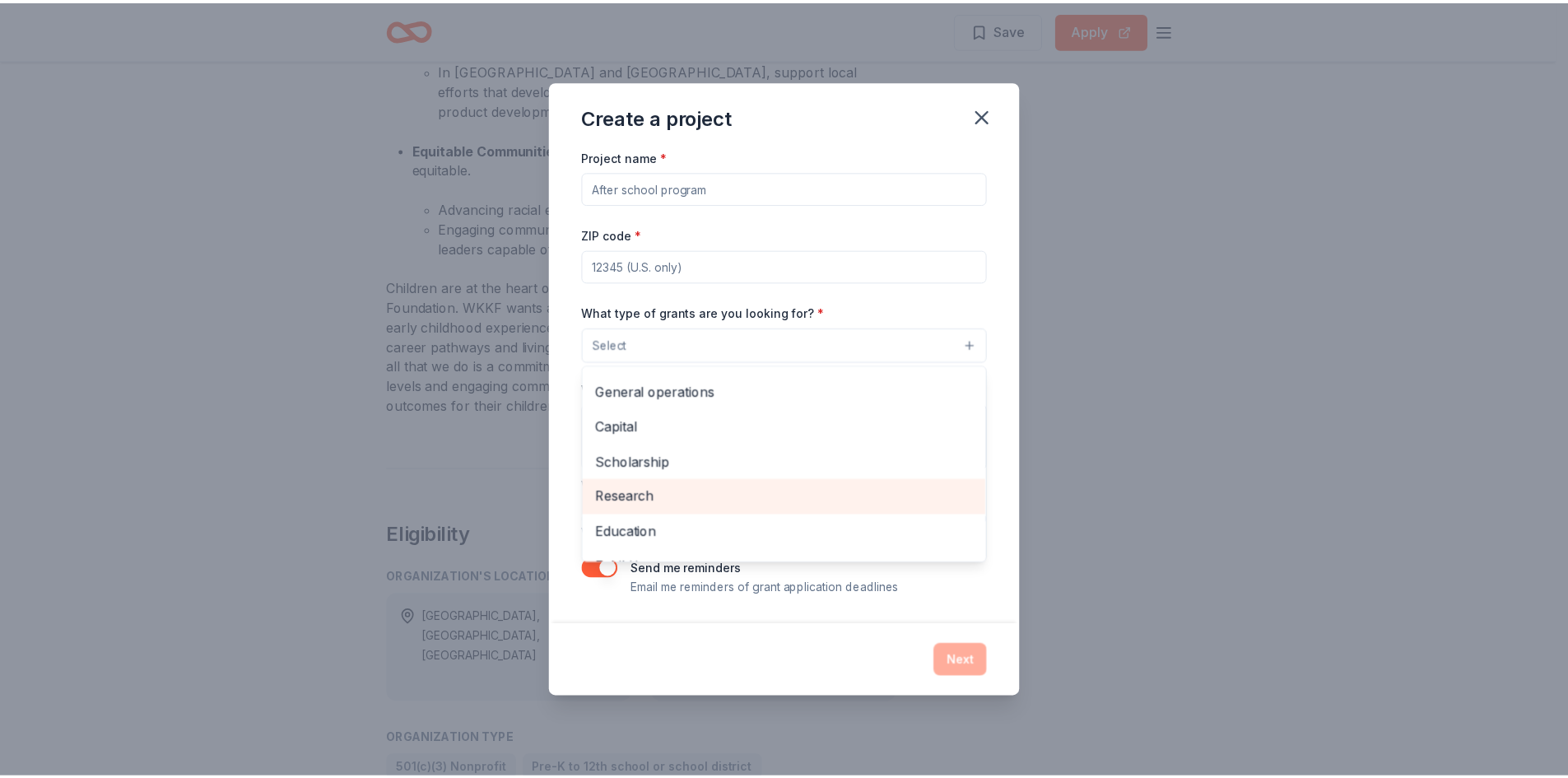
scroll to position [0, 0]
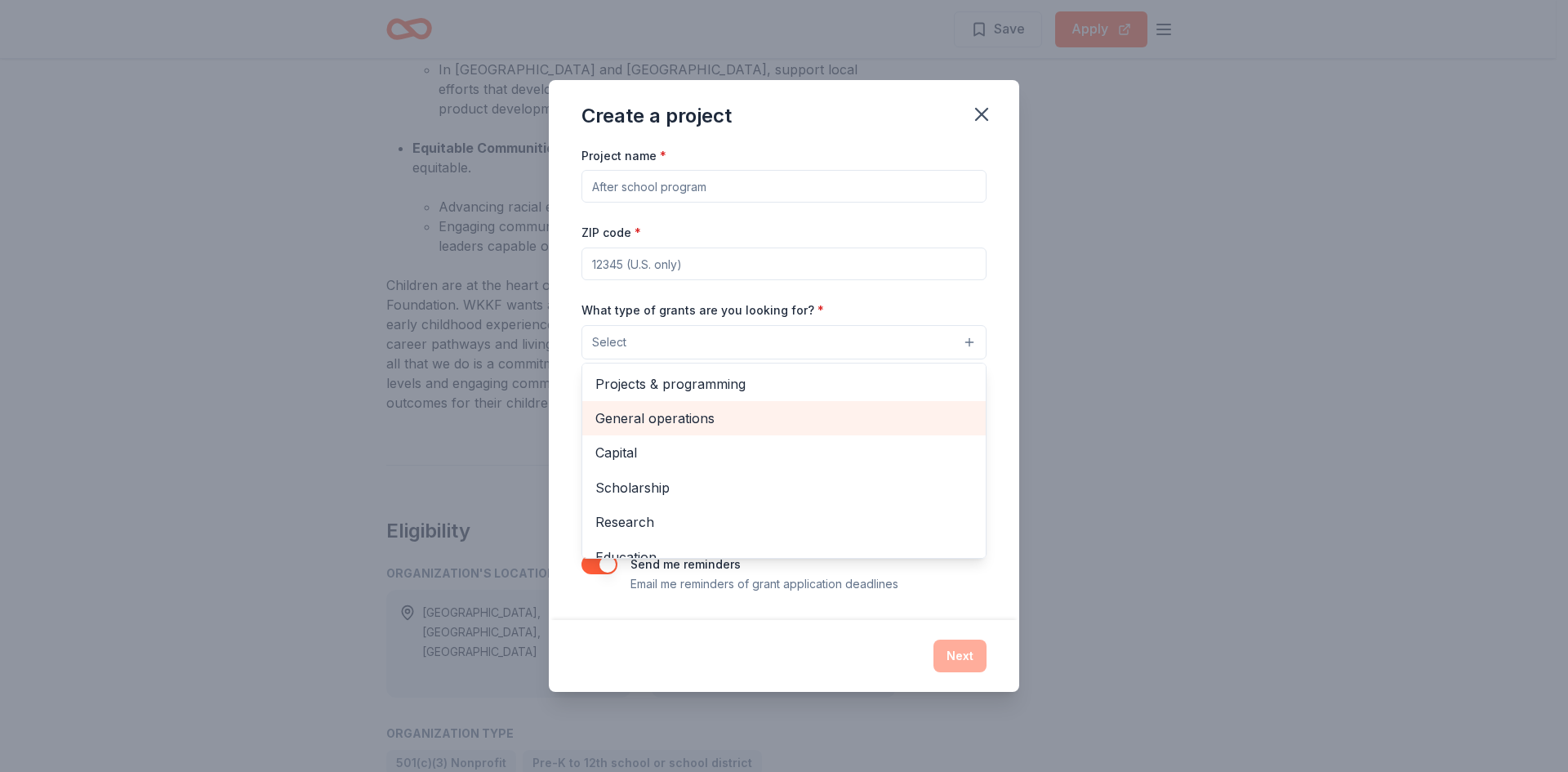
click at [672, 414] on span "General operations" at bounding box center [784, 419] width 378 height 21
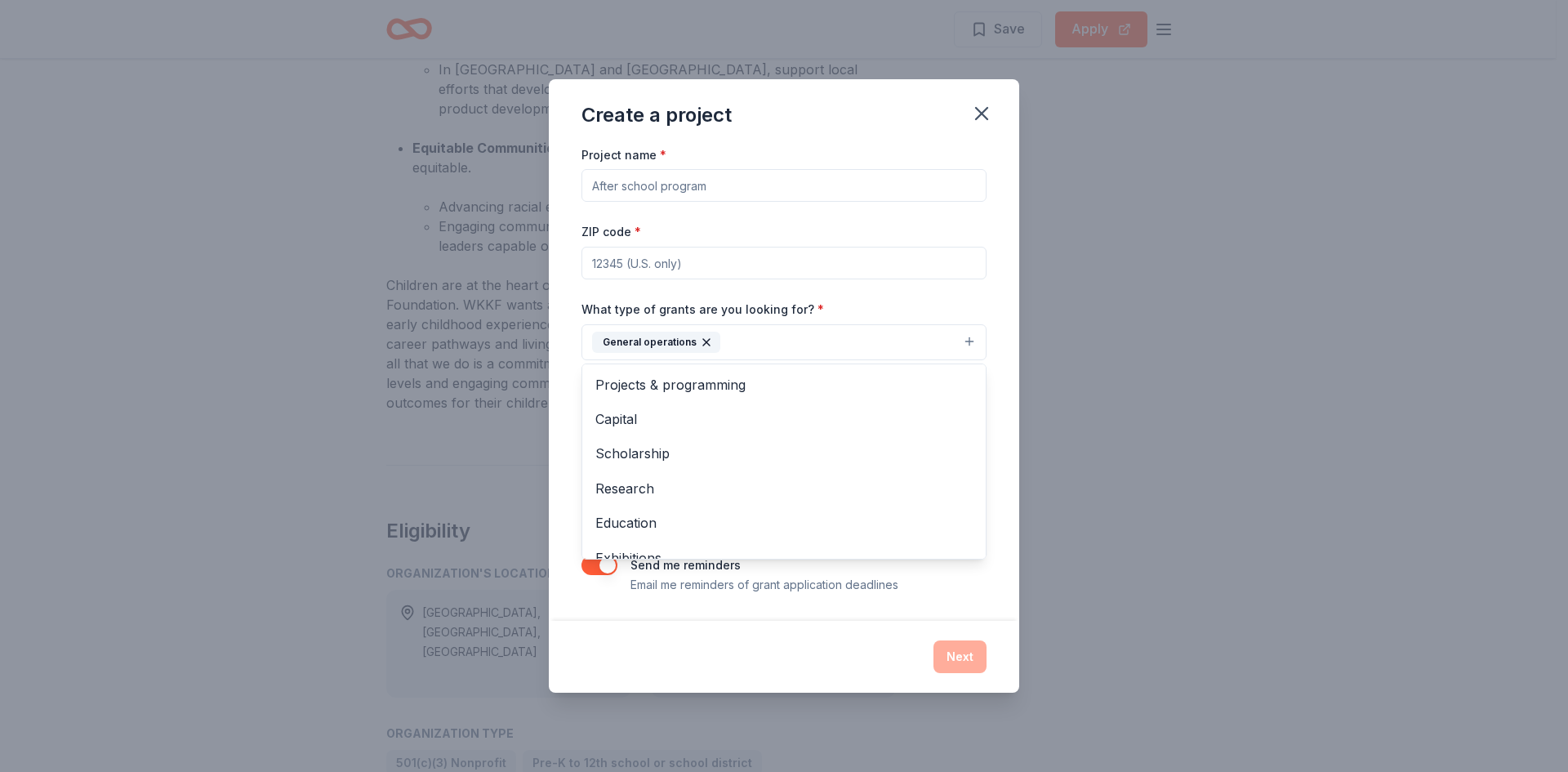
click at [932, 587] on div "Project name * ZIP code * What type of grants are you looking for? * General op…" at bounding box center [784, 369] width 405 height 450
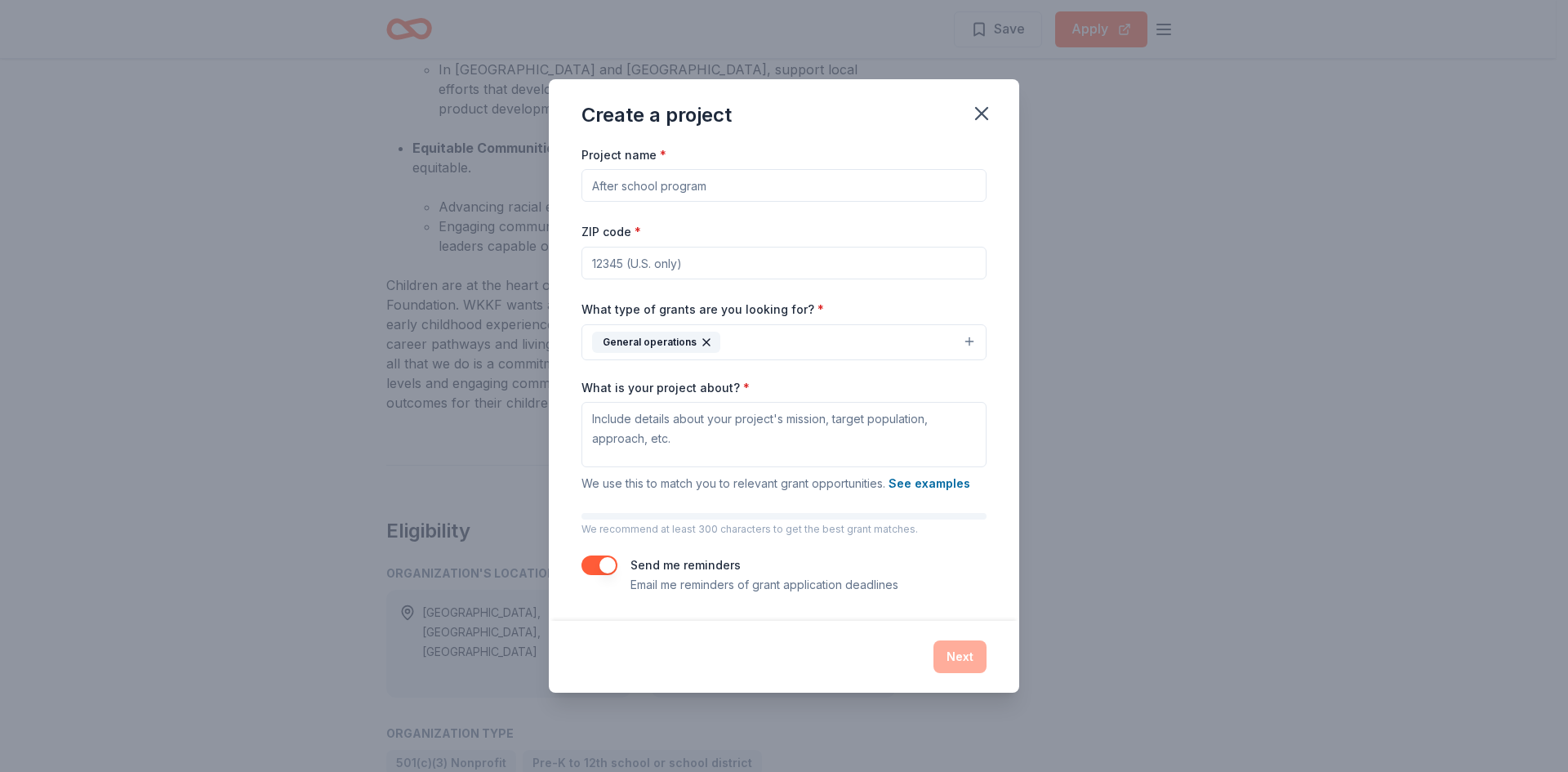
click at [720, 189] on input "Project name *" at bounding box center [784, 185] width 405 height 33
type input "After School Programs"
click at [711, 279] on input "ZIP code *" at bounding box center [784, 263] width 405 height 33
type input "75241"
click at [720, 449] on textarea "What is your project about? *" at bounding box center [784, 434] width 405 height 65
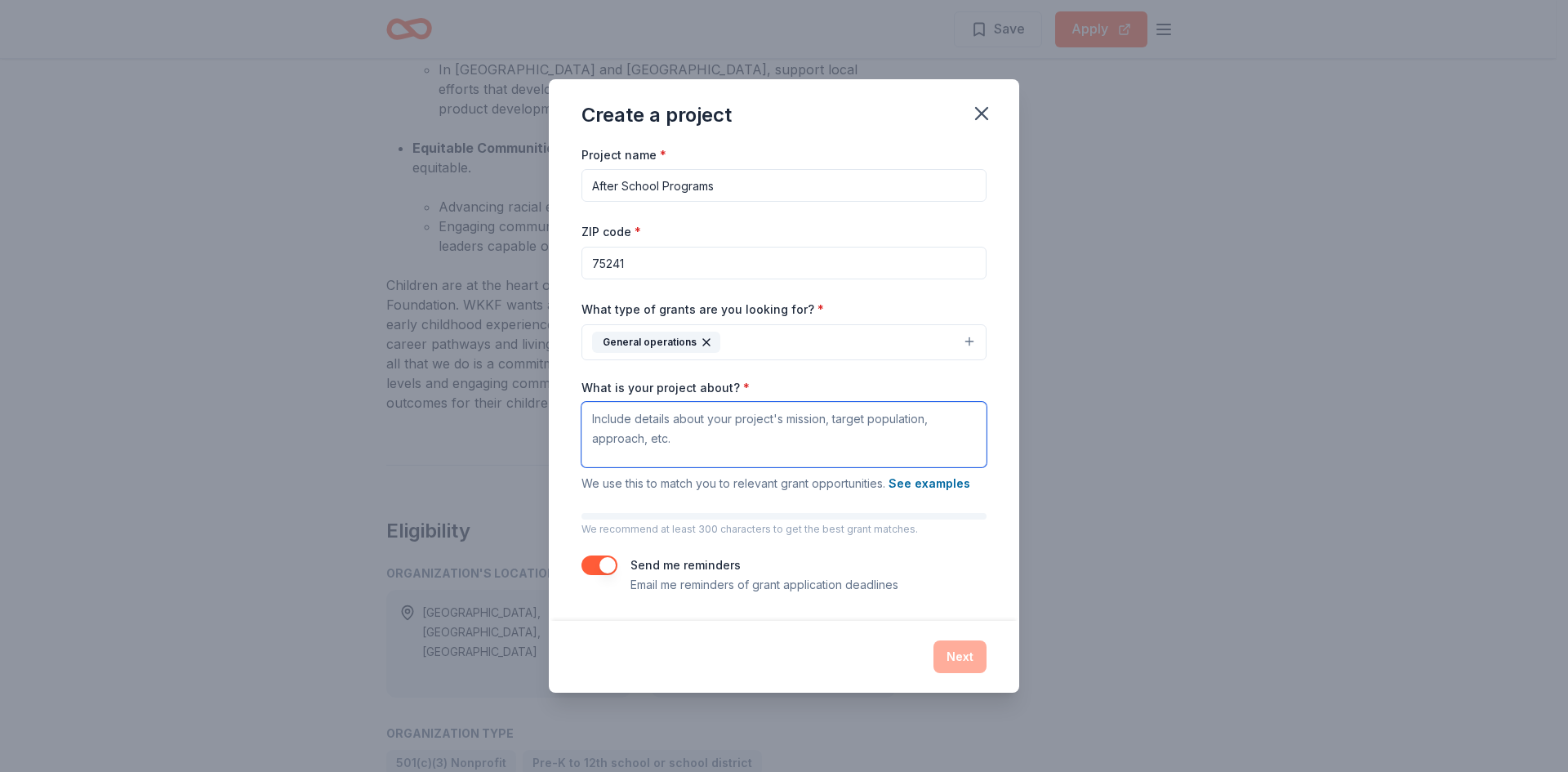
drag, startPoint x: 586, startPoint y: 419, endPoint x: 671, endPoint y: 425, distance: 85.2
click at [671, 425] on textarea "What is your project about? *" at bounding box center [784, 434] width 405 height 65
click at [976, 113] on icon "button" at bounding box center [982, 114] width 23 height 23
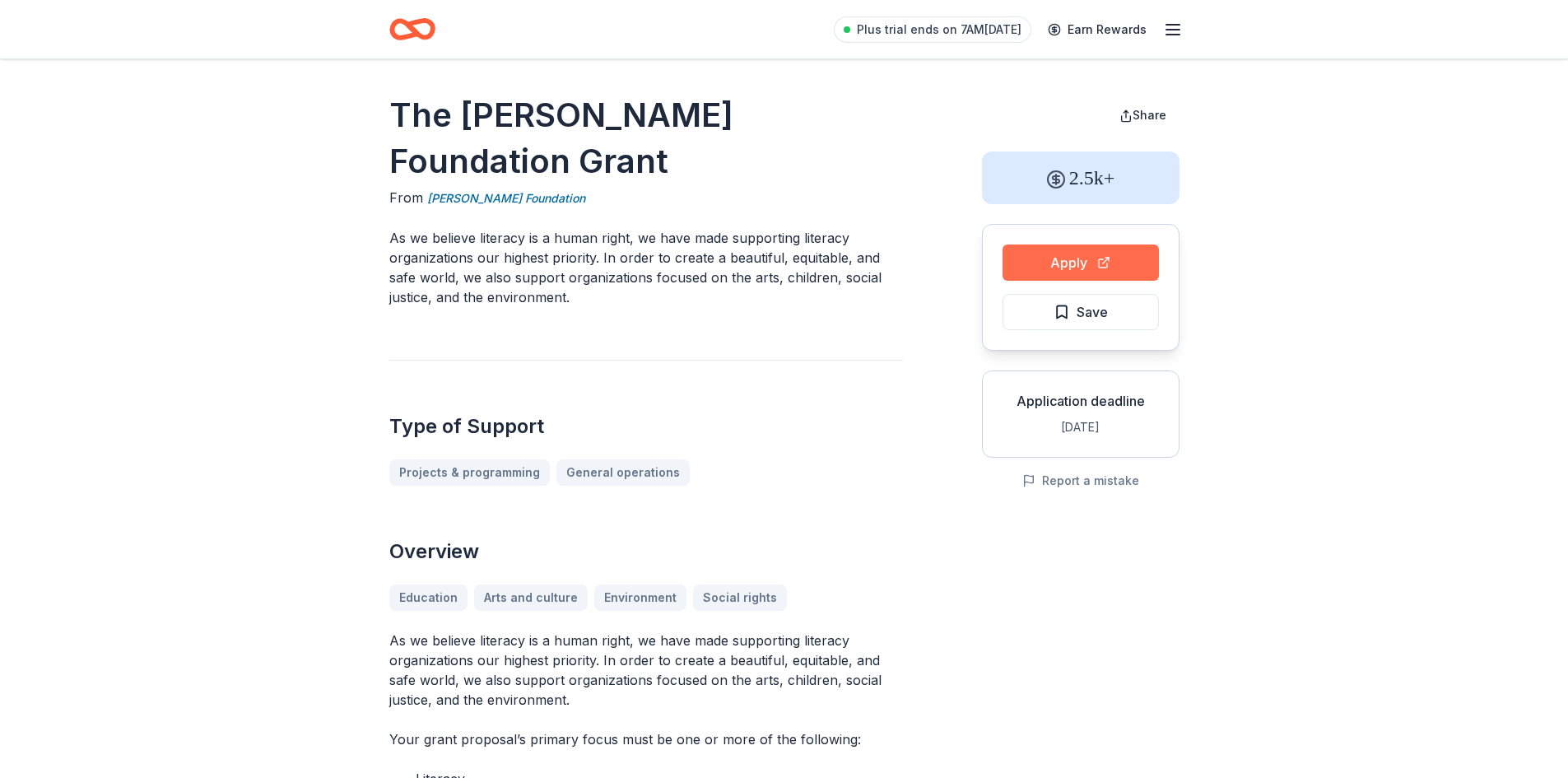
click at [1067, 254] on button "Apply" at bounding box center [1081, 262] width 156 height 36
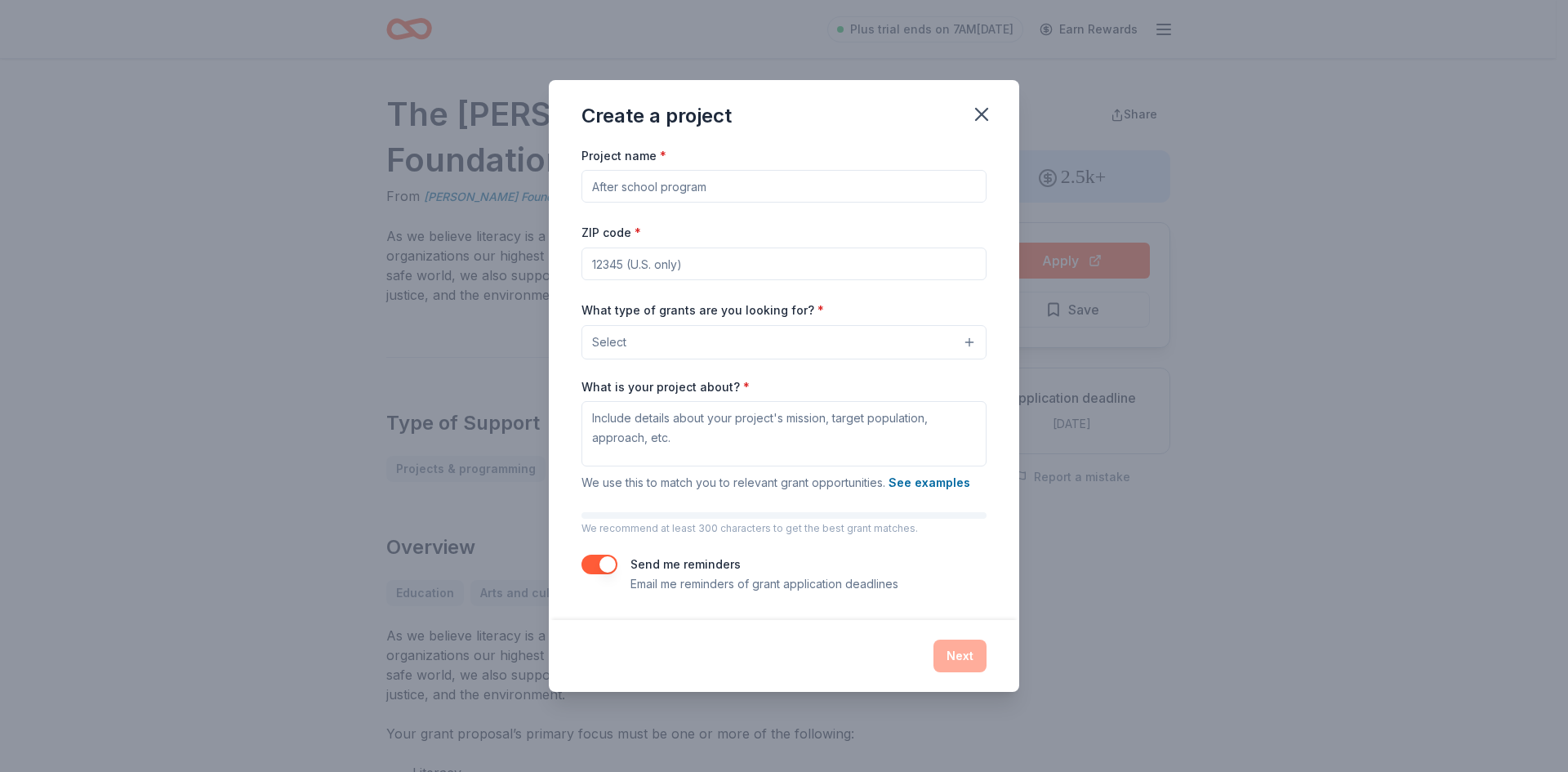
click at [738, 177] on input "Project name *" at bounding box center [784, 186] width 405 height 33
click at [620, 417] on textarea "What is your project about? *" at bounding box center [784, 433] width 405 height 65
paste textarea "Project Mission: Our mission is to give back to our students by creating a safe…"
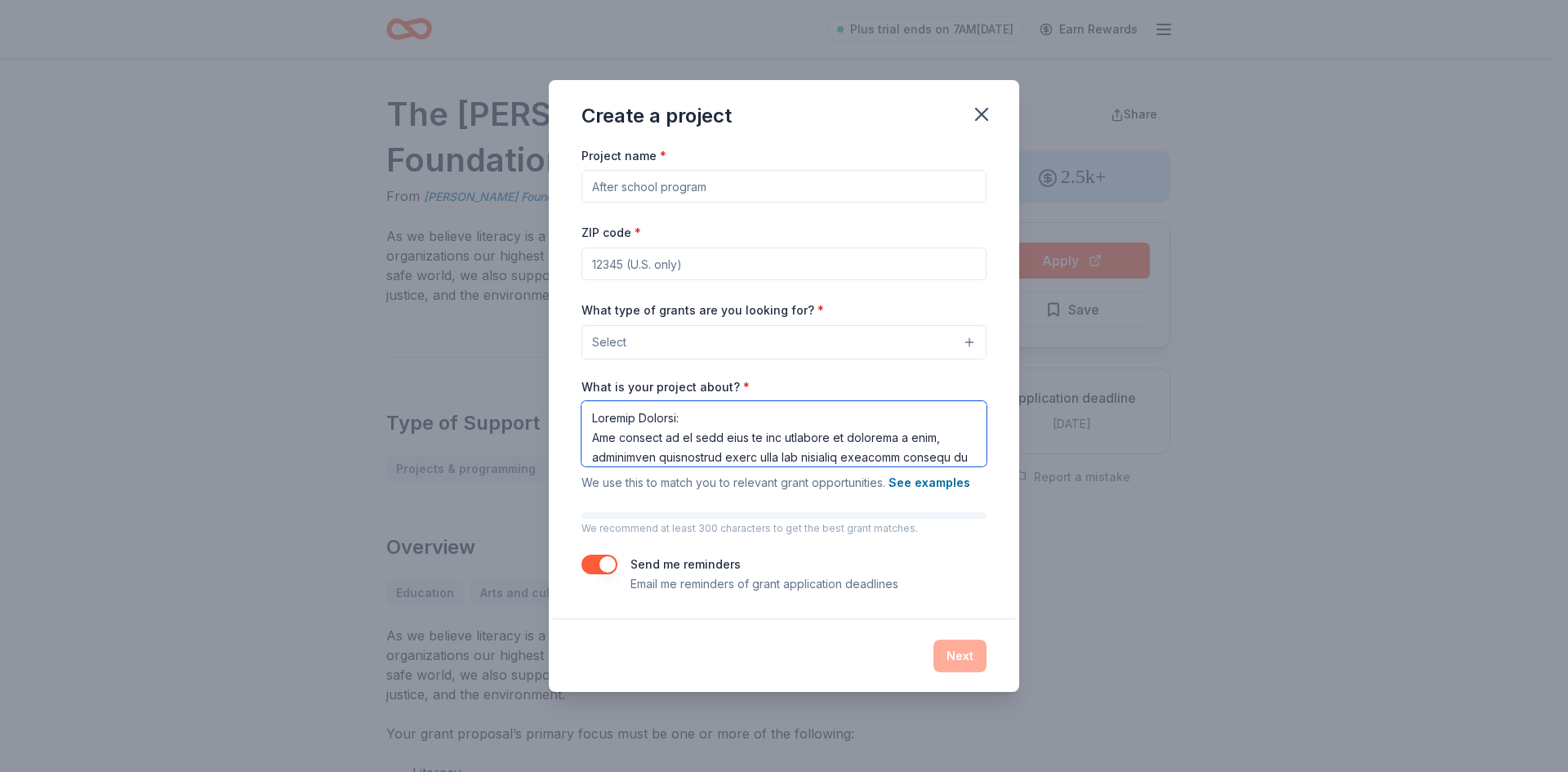
scroll to position [329, 0]
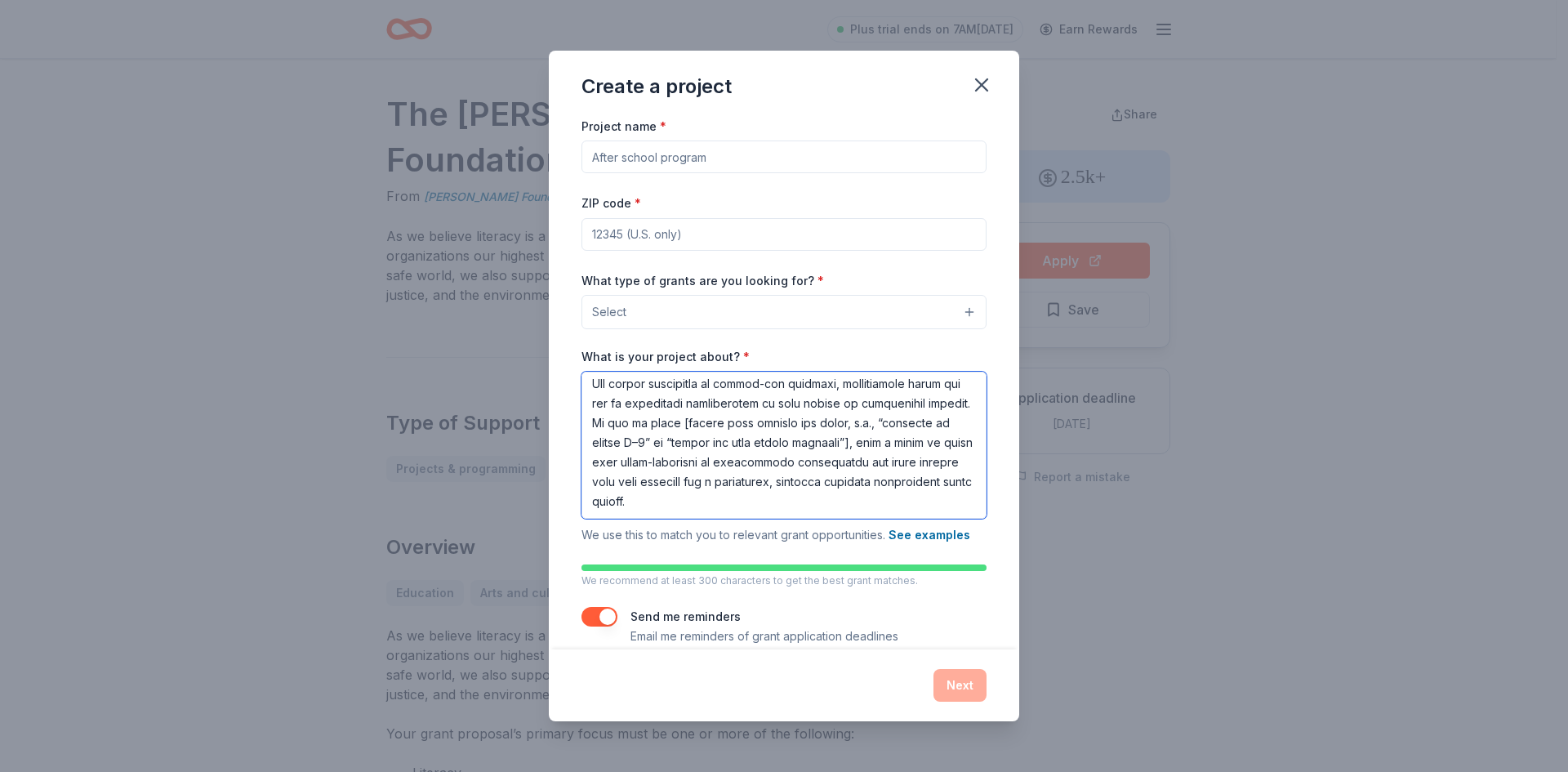
type textarea "Project Mission: Our mission is to give back to our students by creating a safe…"
click at [987, 90] on icon "button" at bounding box center [981, 85] width 12 height 12
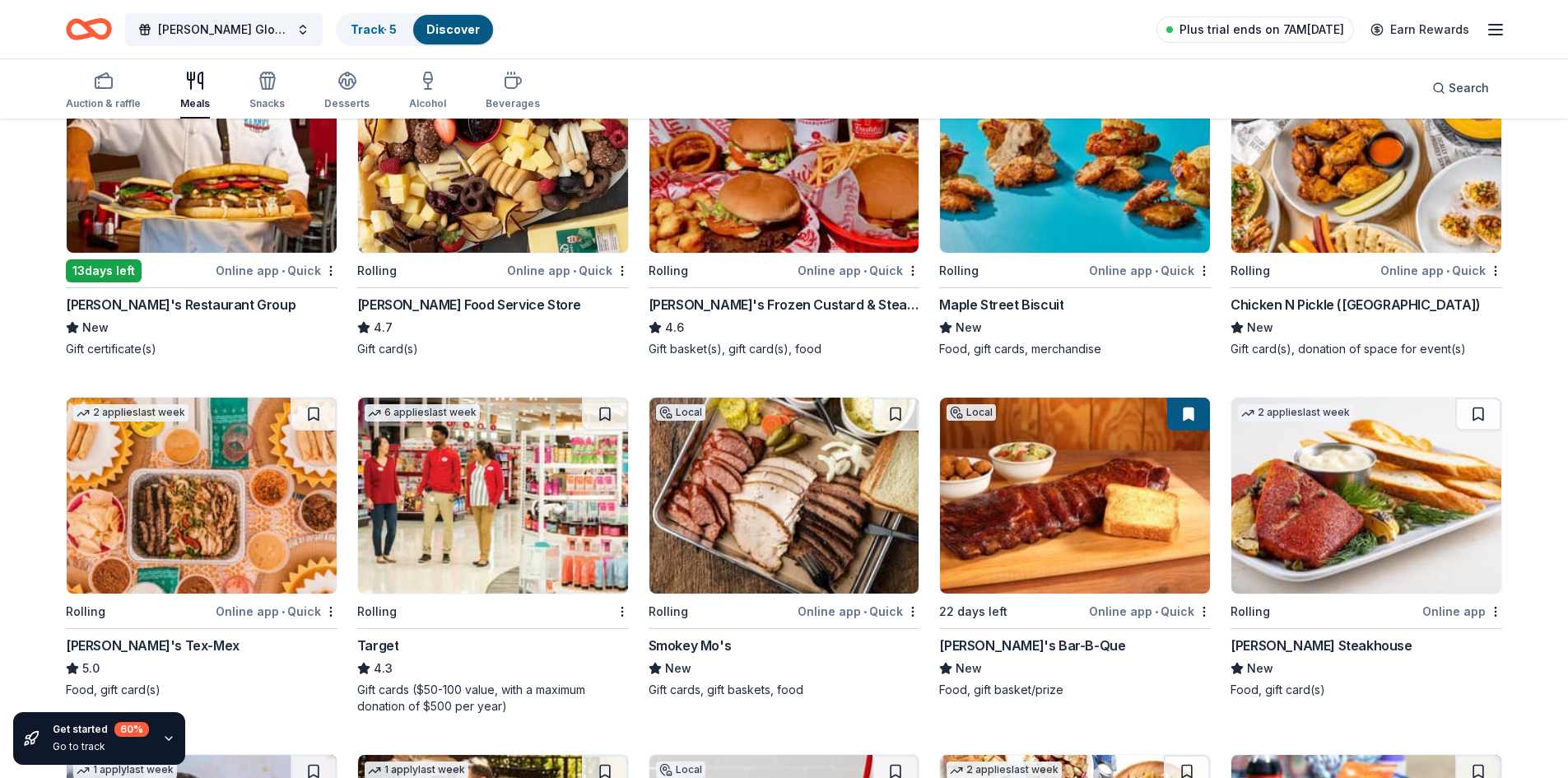
scroll to position [247, 0]
click at [1343, 207] on img at bounding box center [1366, 154] width 270 height 196
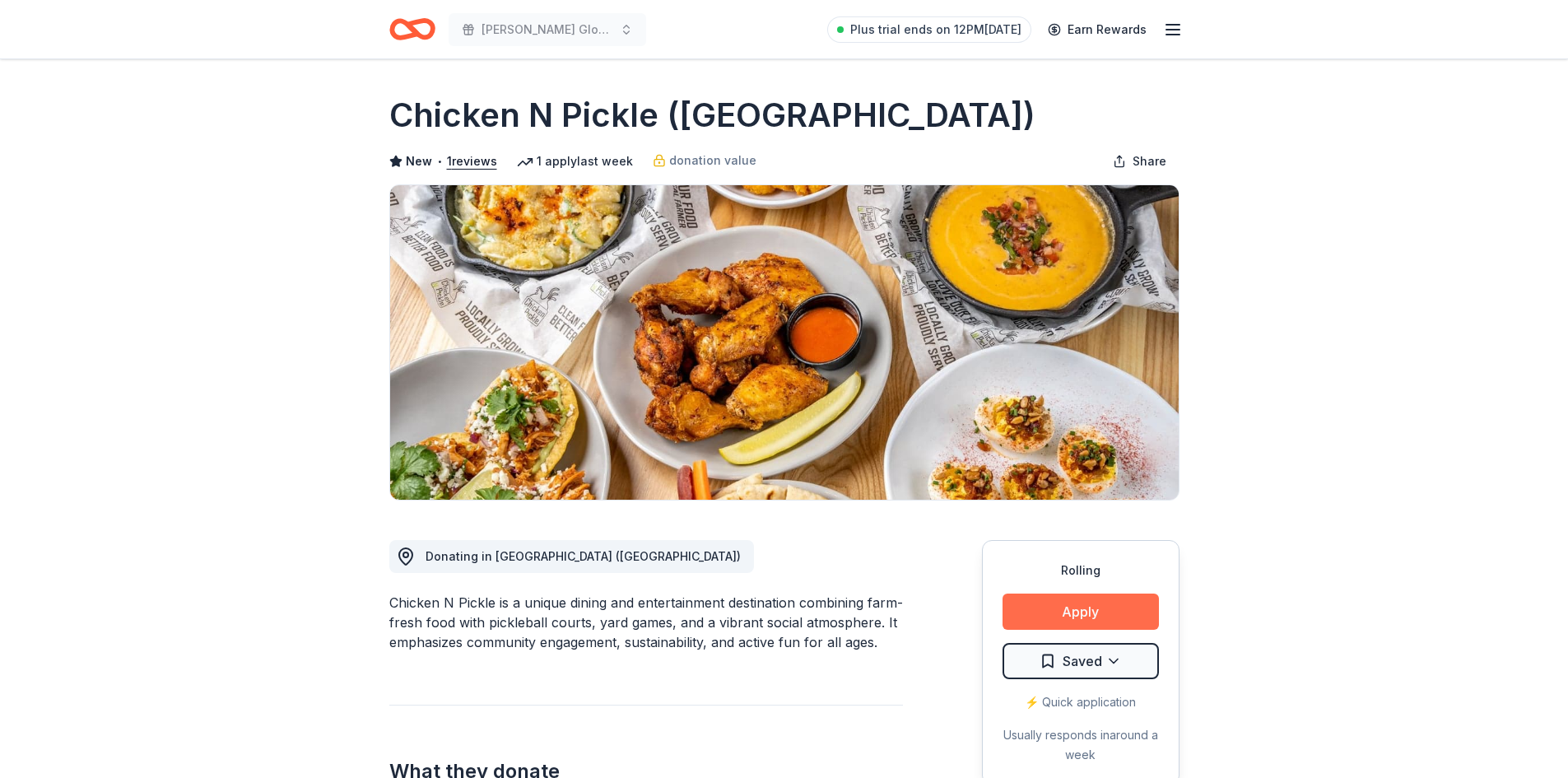
click at [1091, 608] on button "Apply" at bounding box center [1081, 611] width 156 height 36
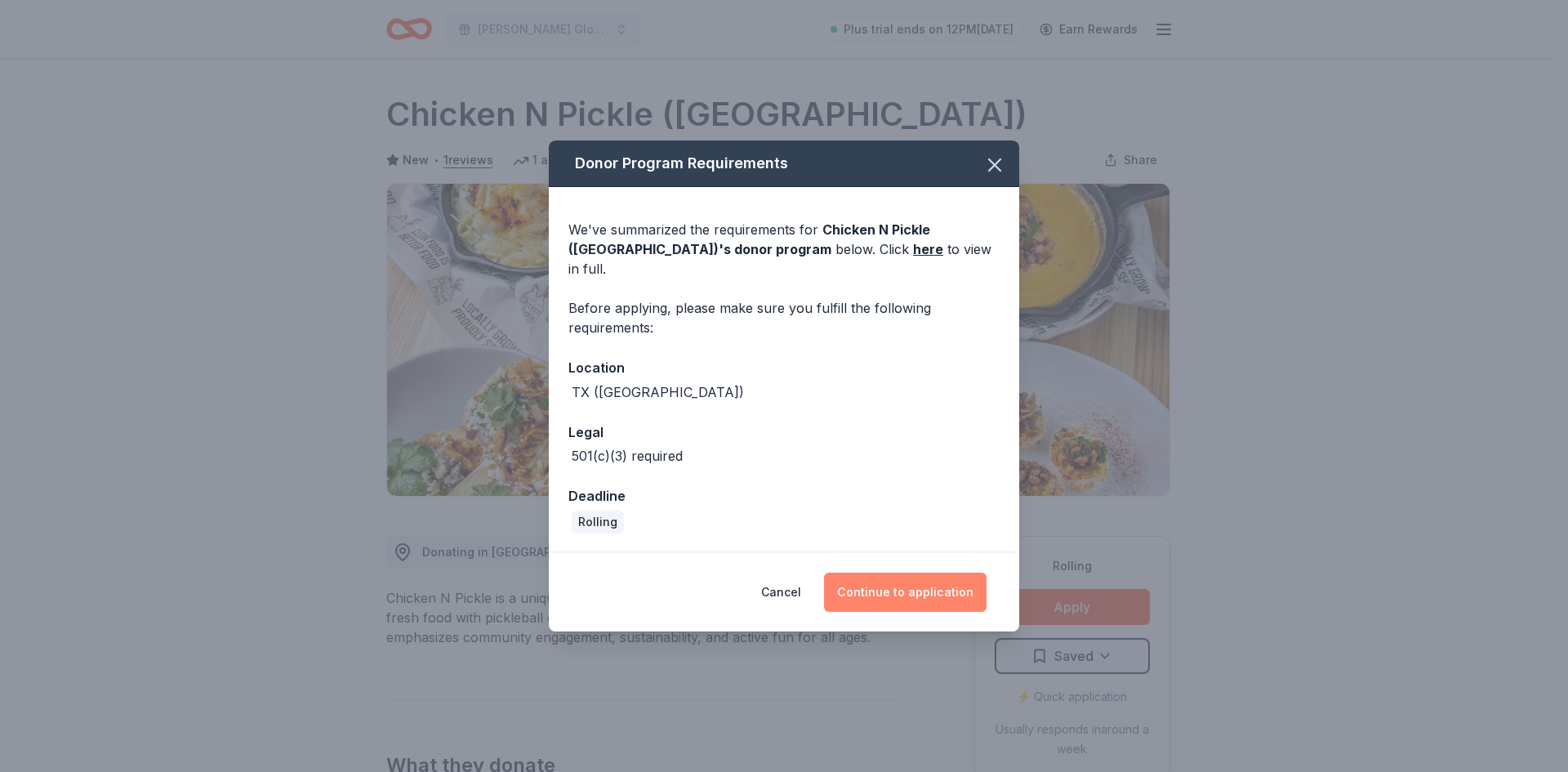
click at [933, 587] on button "Continue to application" at bounding box center [906, 592] width 163 height 39
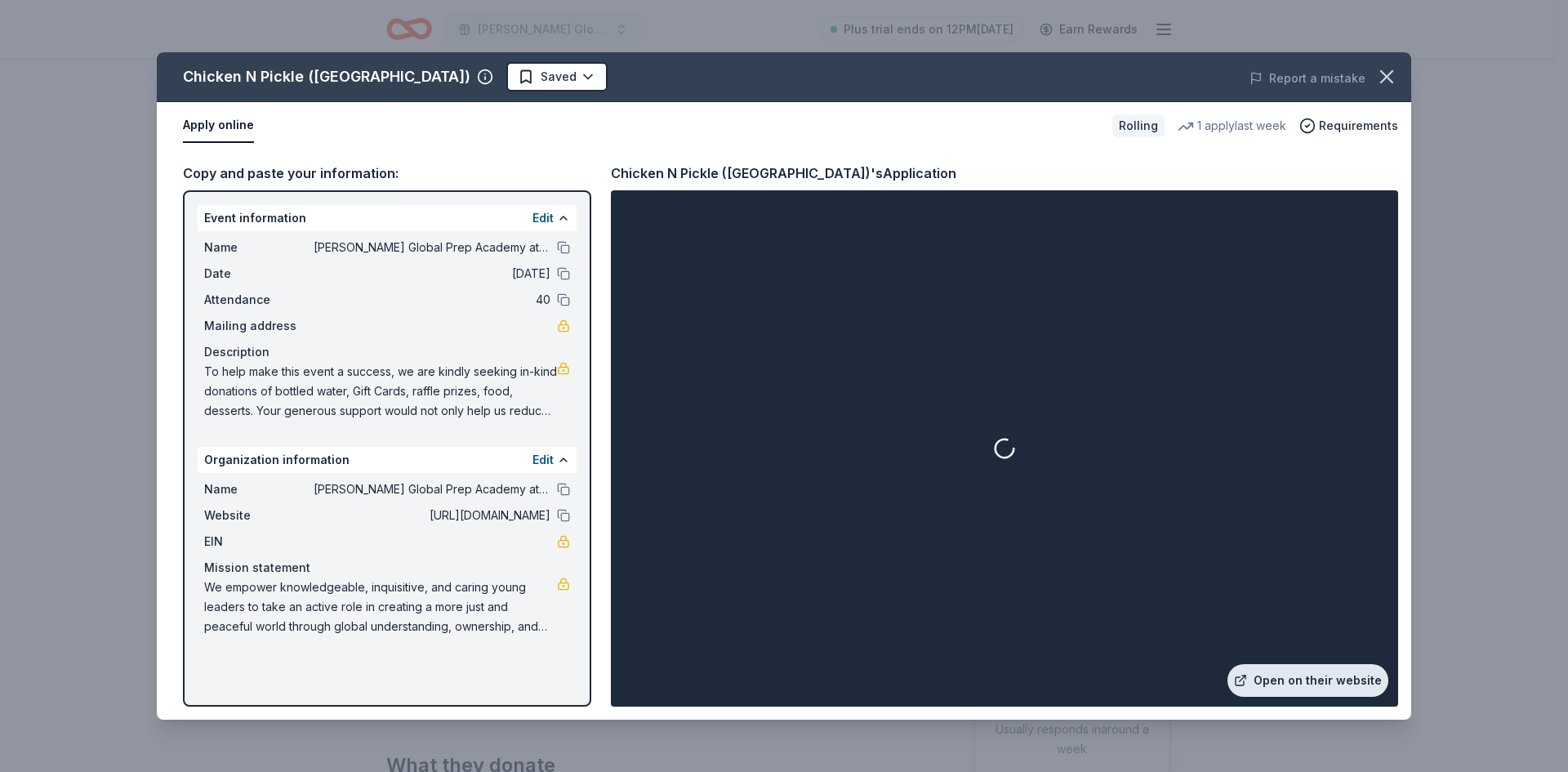
click at [1320, 691] on link "Open on their website" at bounding box center [1308, 680] width 161 height 33
